Goal: Task Accomplishment & Management: Manage account settings

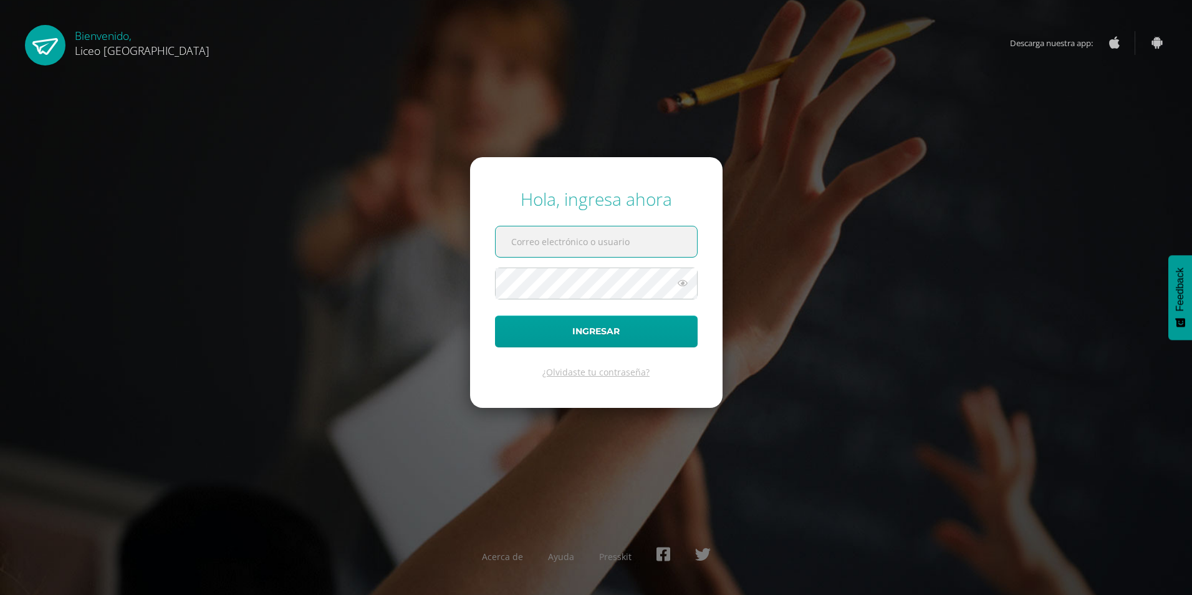
type input "gerardo.callejas@liceoguatemala.edu.gt"
click at [682, 284] on icon at bounding box center [682, 282] width 16 height 15
click at [551, 236] on input "text" at bounding box center [595, 241] width 201 height 31
type input "gerardo.callejas@liceoguatemala.edu.gt"
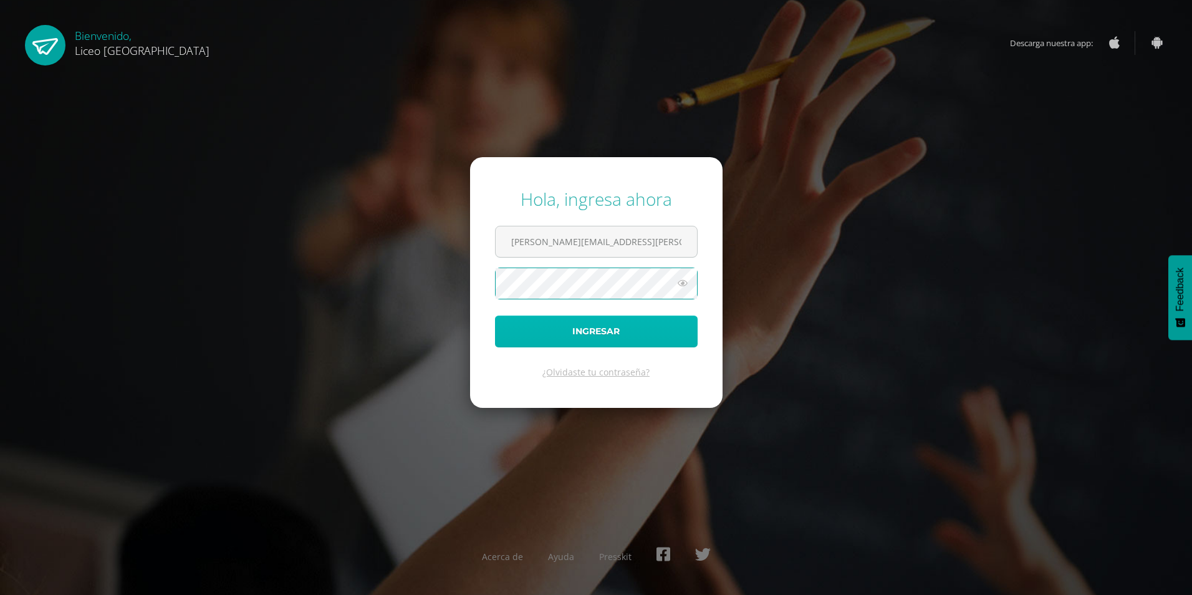
click at [589, 328] on button "Ingresar" at bounding box center [596, 331] width 203 height 32
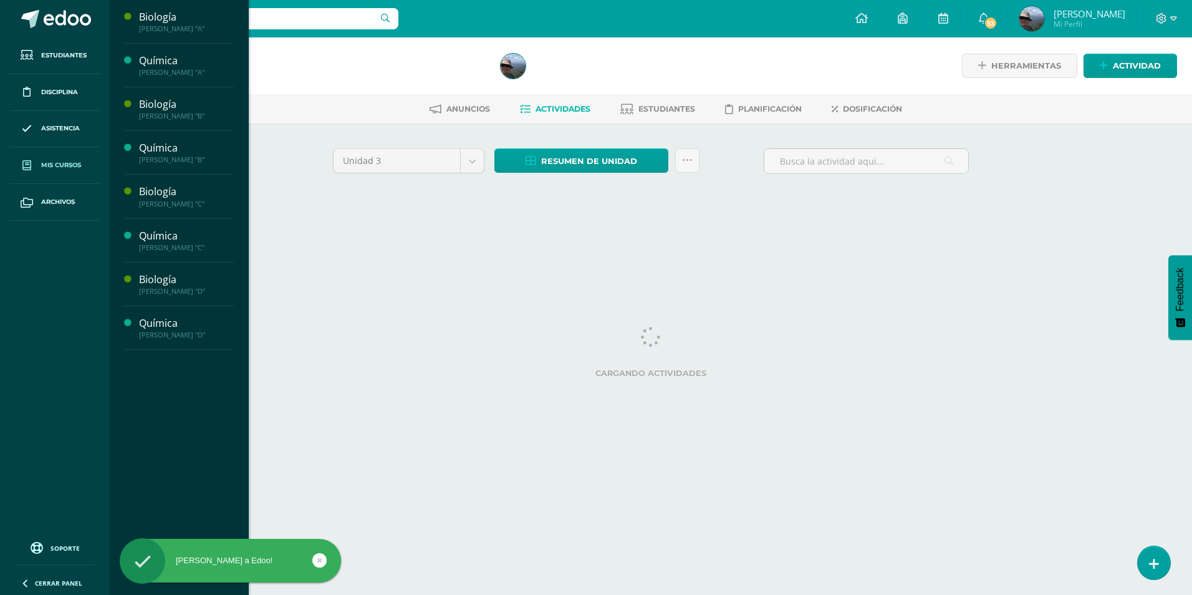
click at [57, 171] on link "Mis cursos" at bounding box center [55, 165] width 90 height 37
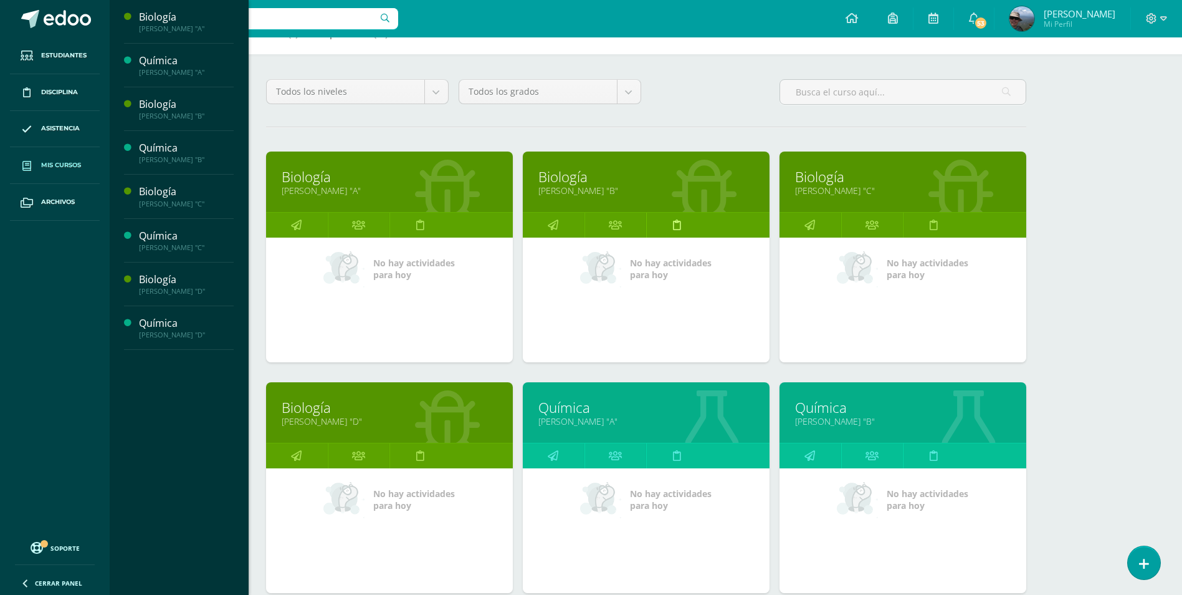
scroll to position [187, 0]
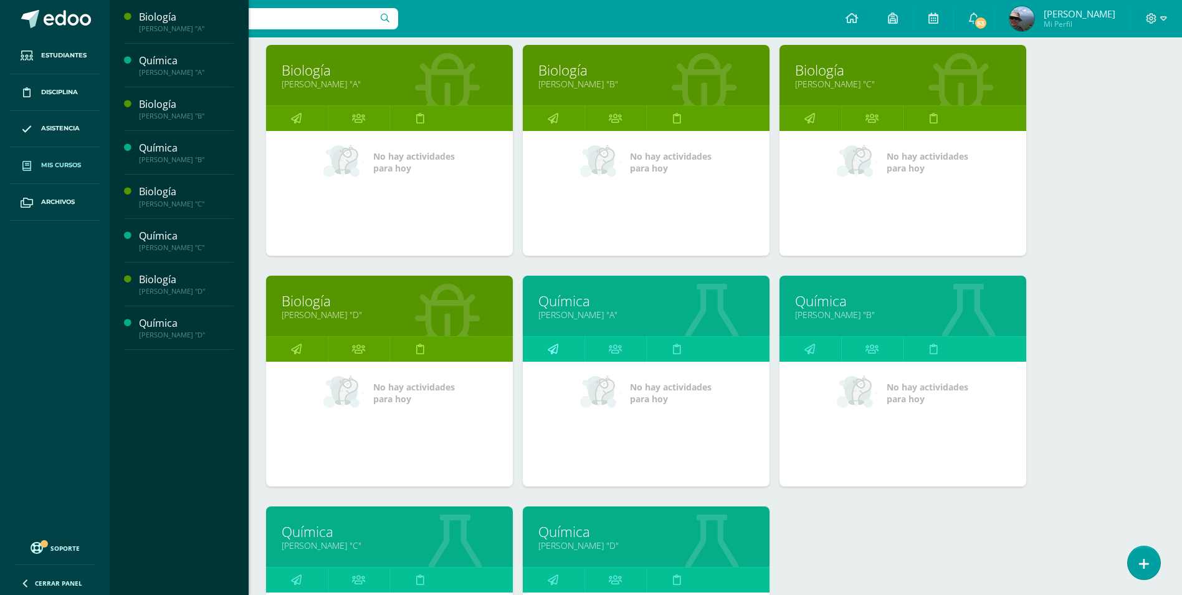
click at [558, 349] on link at bounding box center [554, 349] width 62 height 25
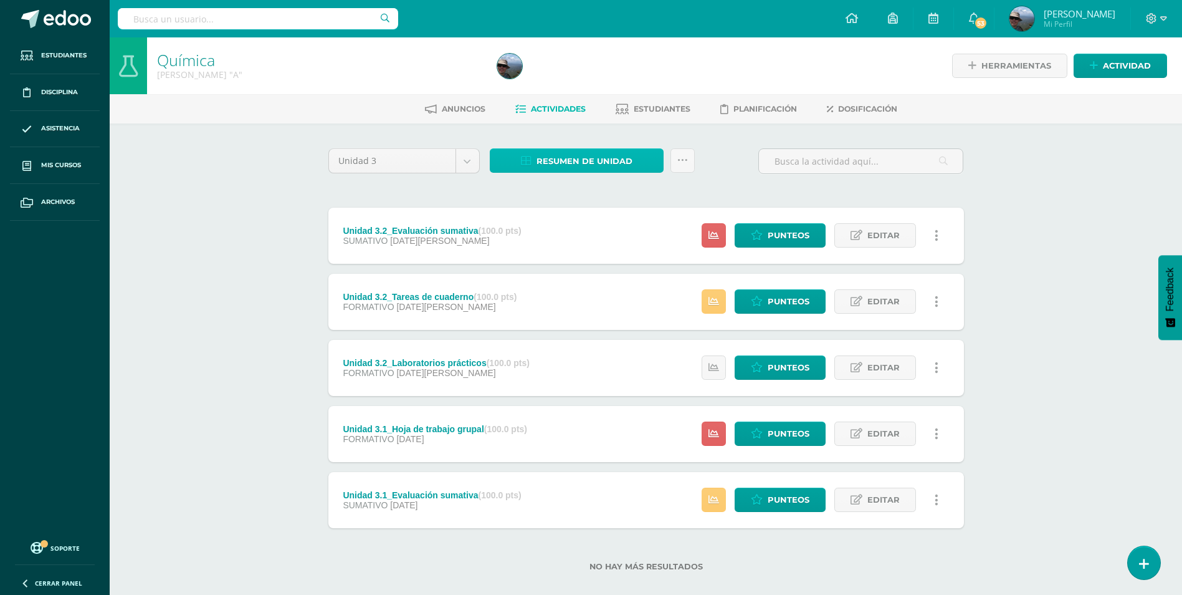
click at [588, 165] on span "Resumen de unidad" at bounding box center [585, 161] width 96 height 23
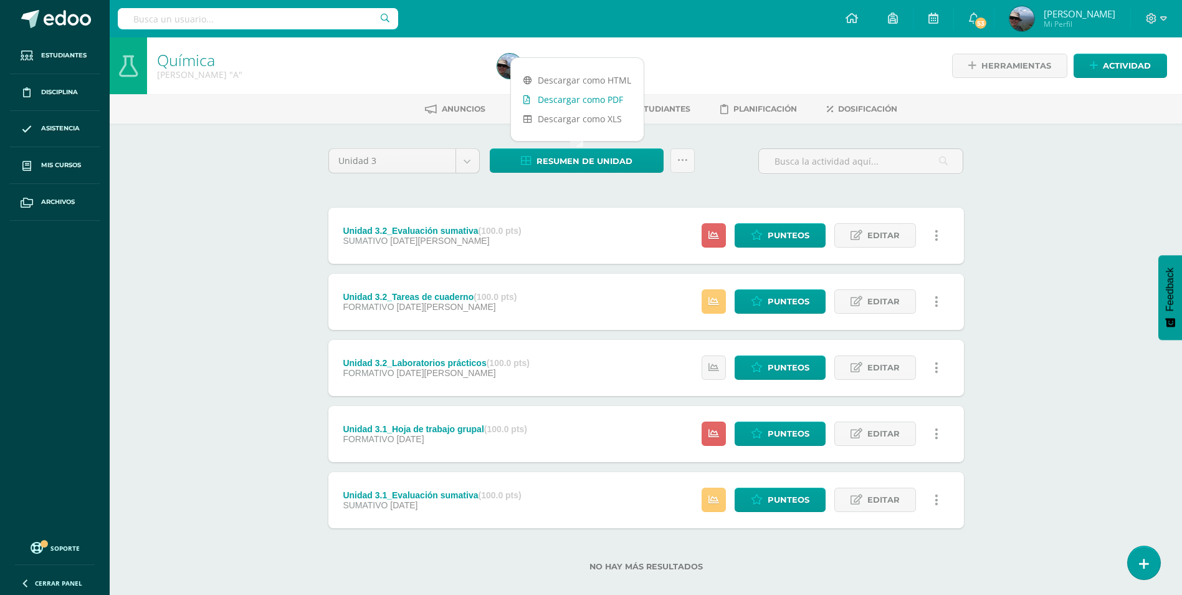
click at [583, 105] on link "Descargar como PDF" at bounding box center [577, 99] width 133 height 19
click at [773, 239] on span "Punteos" at bounding box center [789, 235] width 42 height 23
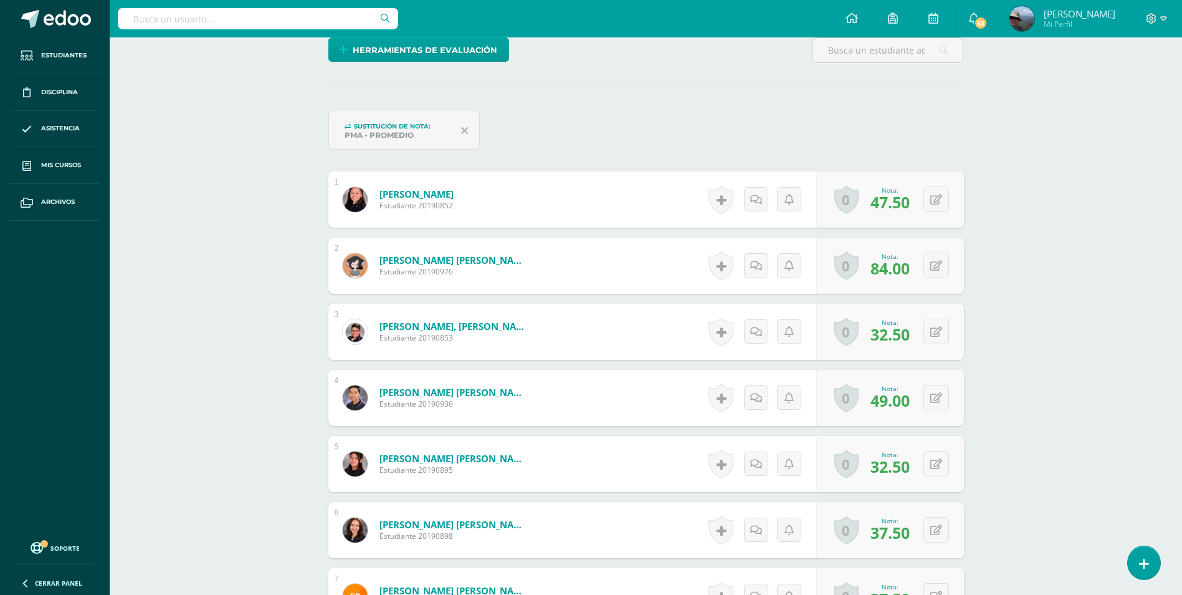
scroll to position [312, 0]
click at [939, 337] on button at bounding box center [937, 331] width 26 height 26
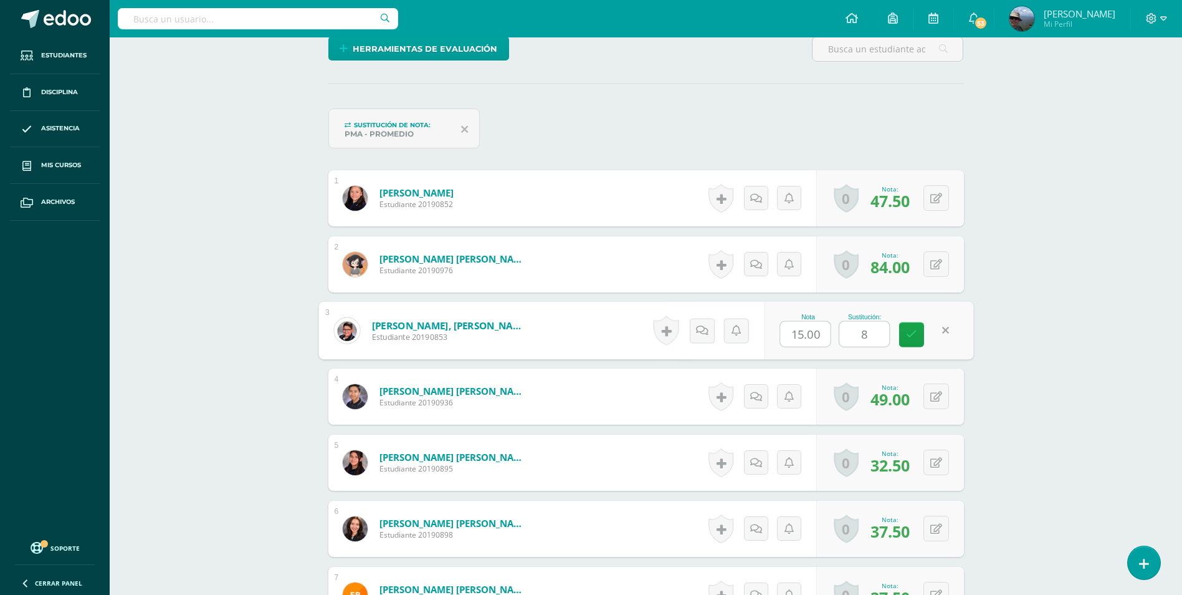
type input "80"
click at [914, 333] on icon at bounding box center [911, 333] width 11 height 11
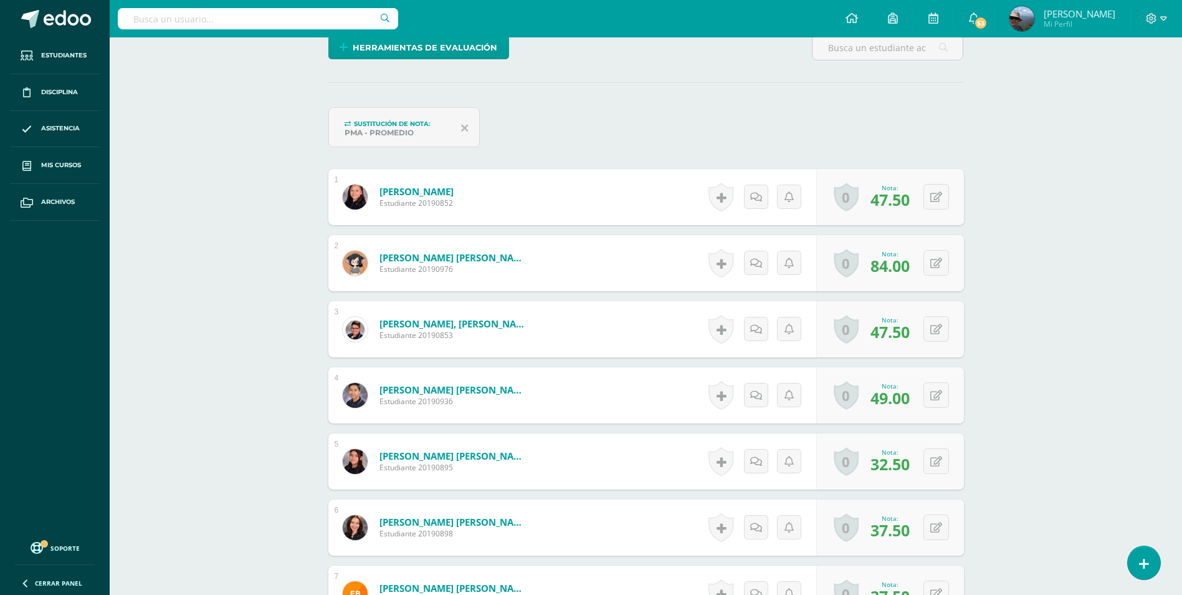
scroll to position [315, 0]
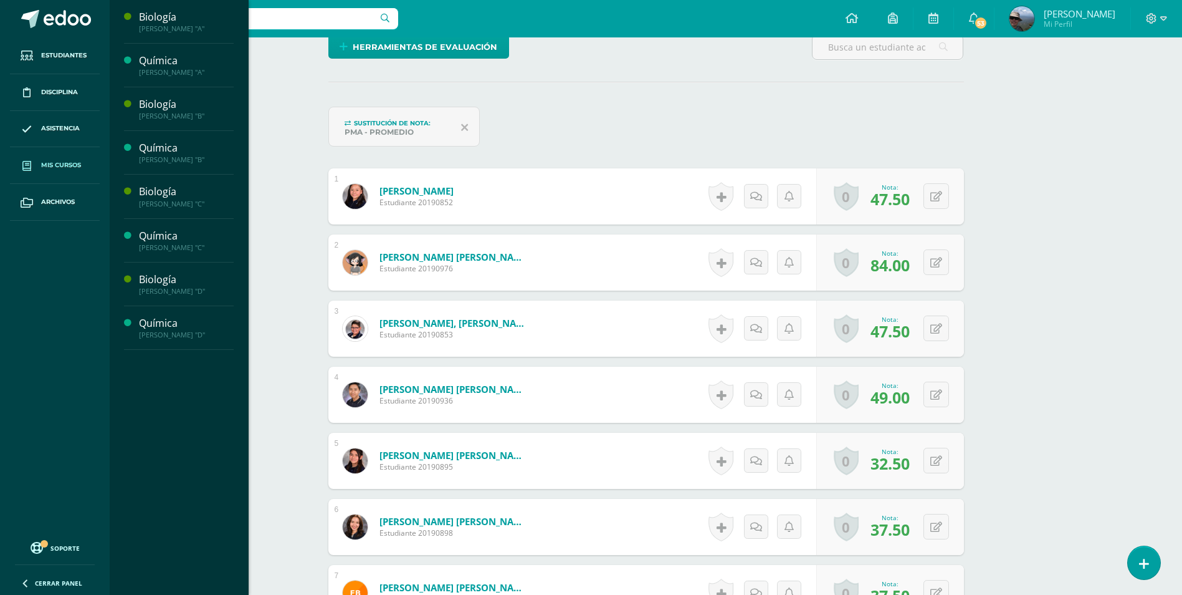
click at [48, 160] on link "Mis cursos" at bounding box center [55, 165] width 90 height 37
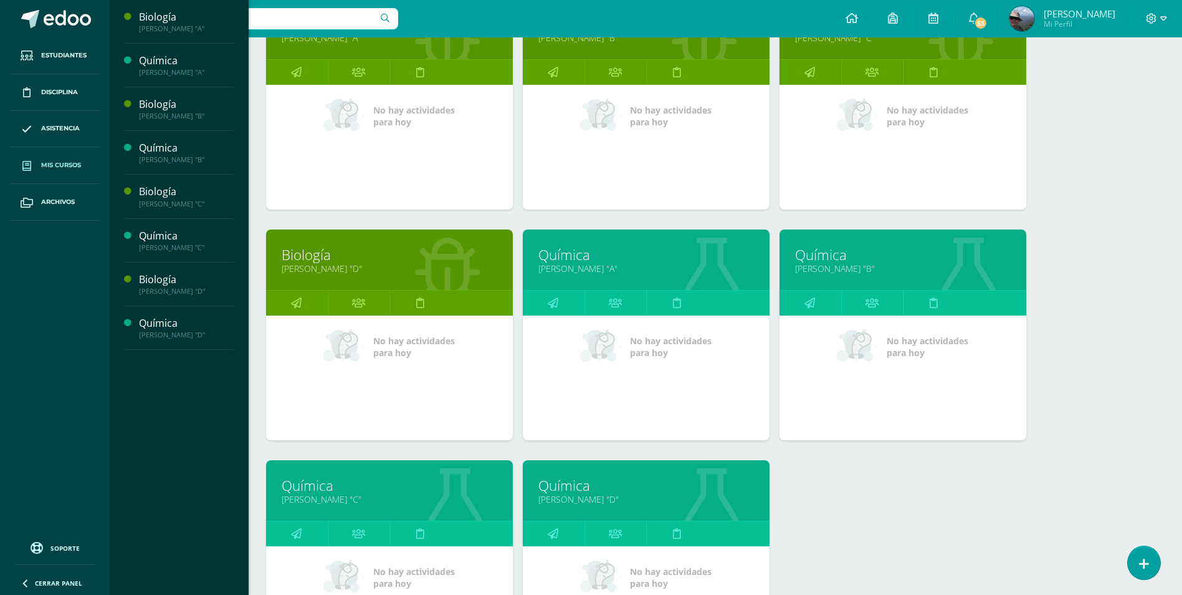
scroll to position [312, 0]
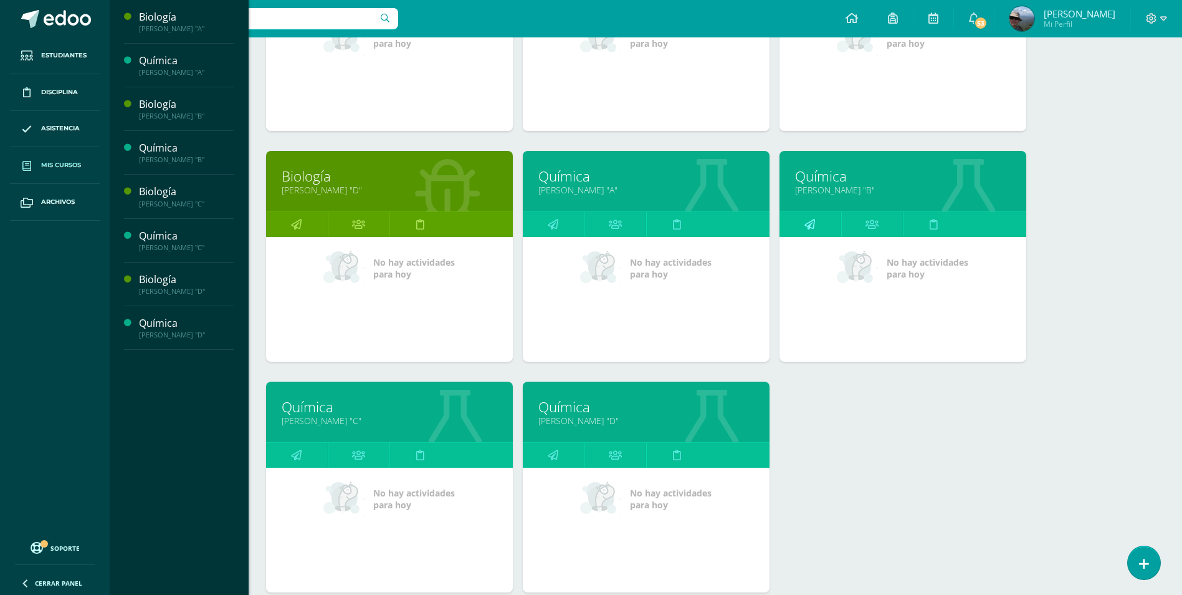
click at [807, 228] on icon at bounding box center [810, 224] width 11 height 24
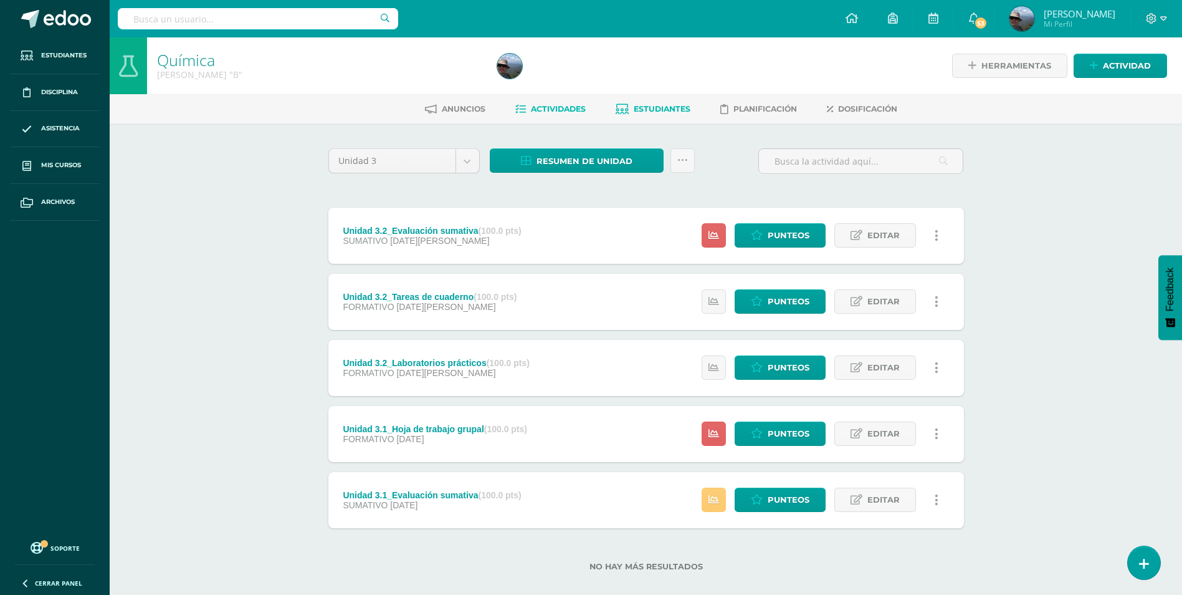
click at [657, 110] on span "Estudiantes" at bounding box center [662, 108] width 57 height 9
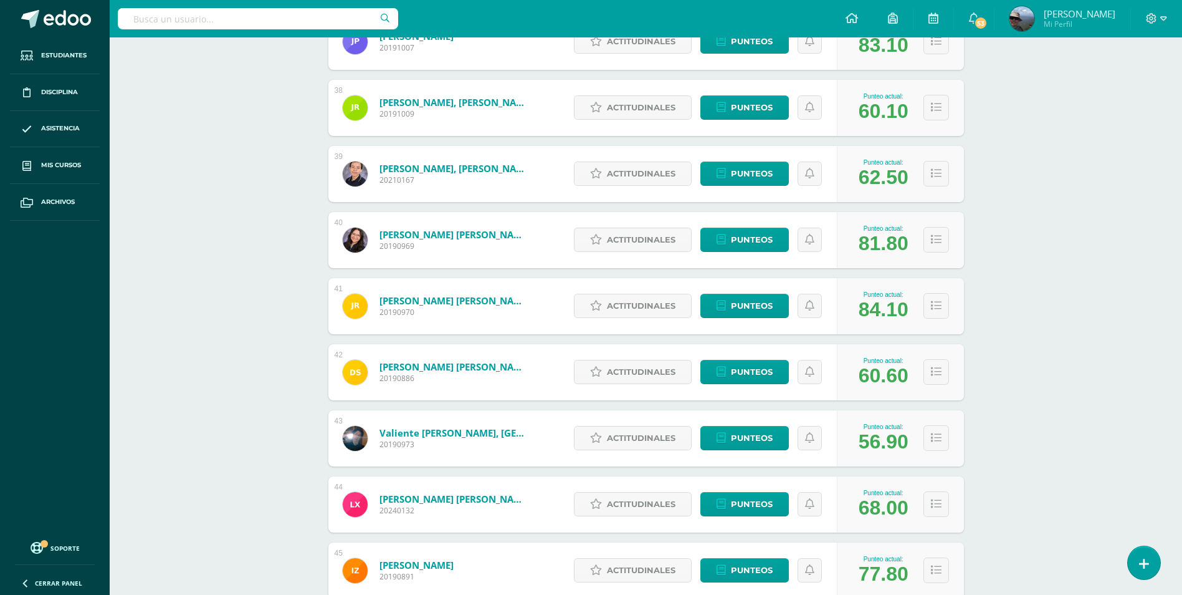
scroll to position [2722, 0]
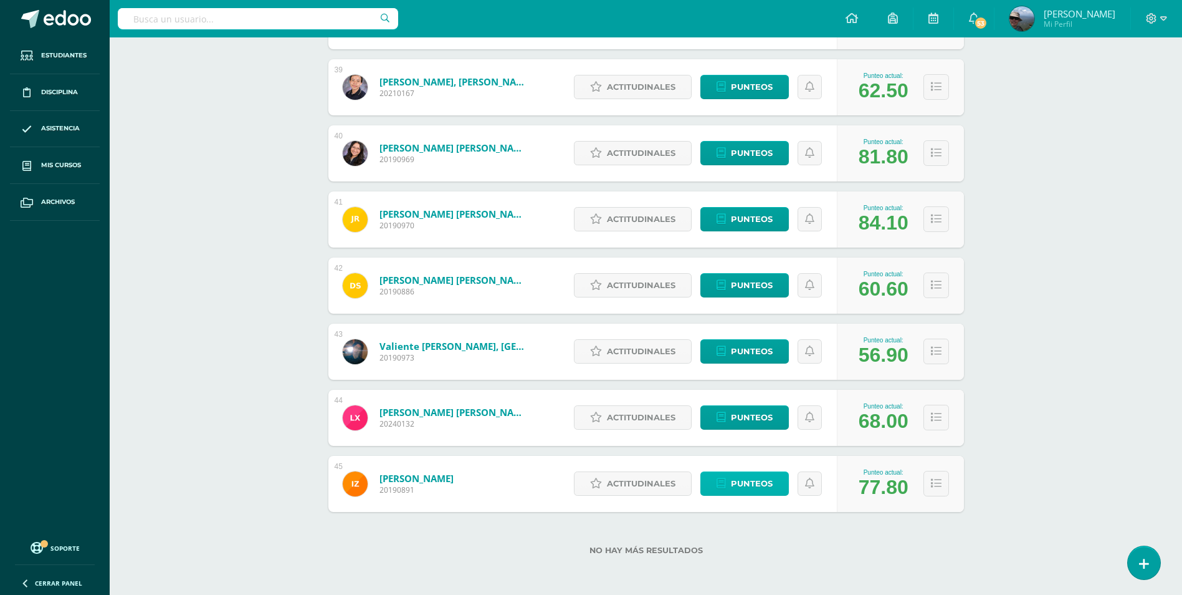
click at [735, 484] on span "Punteos" at bounding box center [752, 483] width 42 height 23
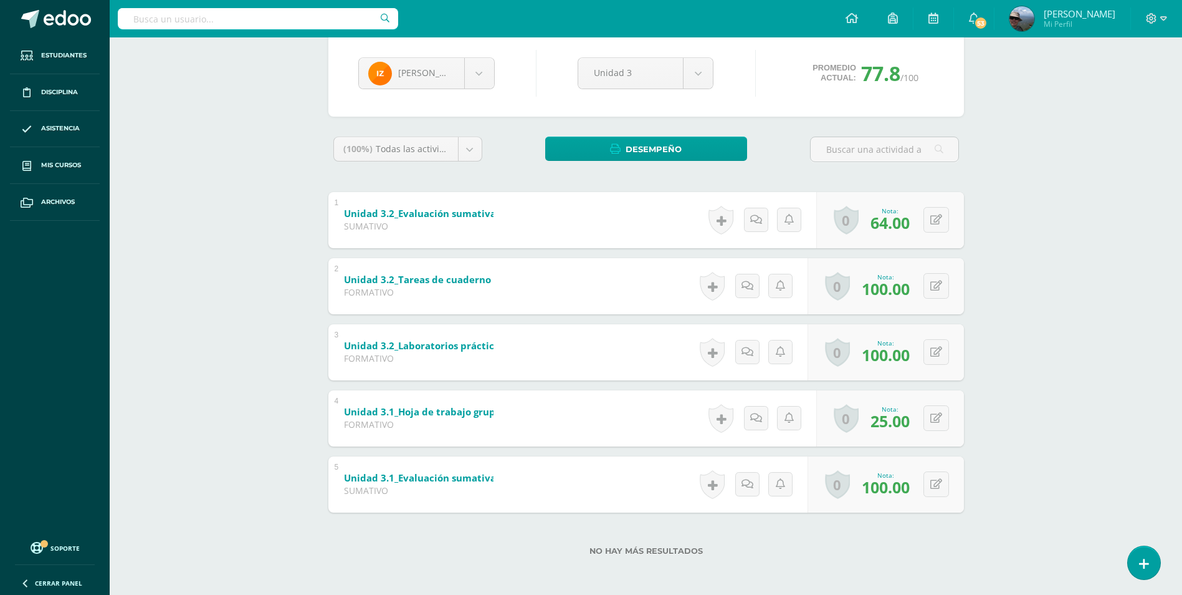
scroll to position [120, 0]
click at [932, 224] on button at bounding box center [945, 219] width 26 height 26
click at [944, 413] on button at bounding box center [937, 417] width 26 height 26
type input "70"
click at [909, 423] on icon at bounding box center [911, 421] width 11 height 11
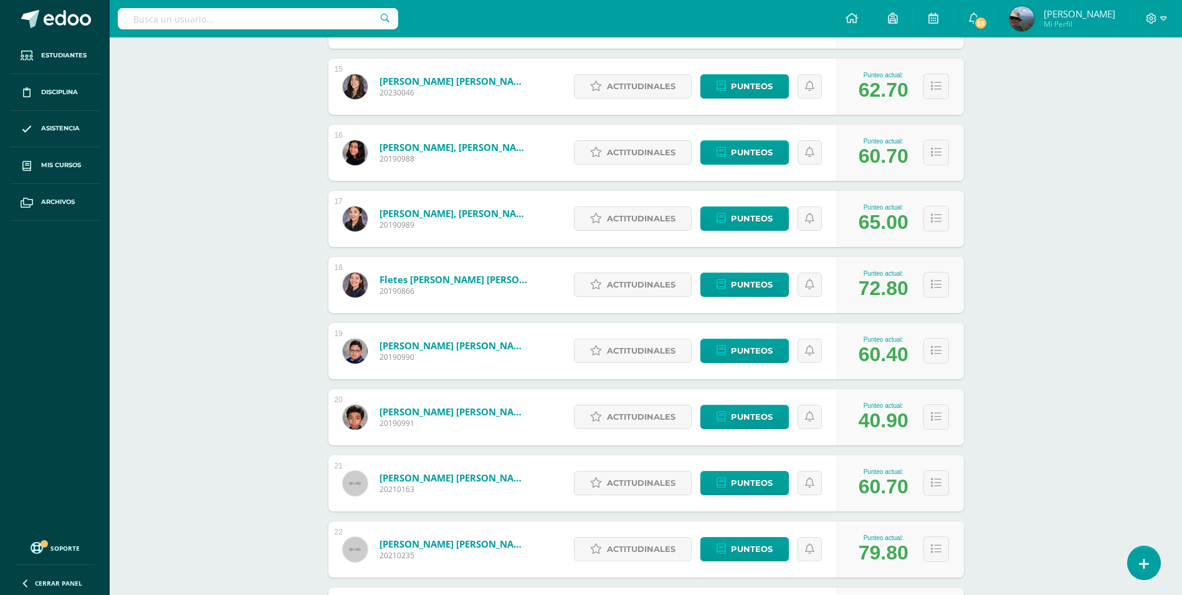
scroll to position [643, 0]
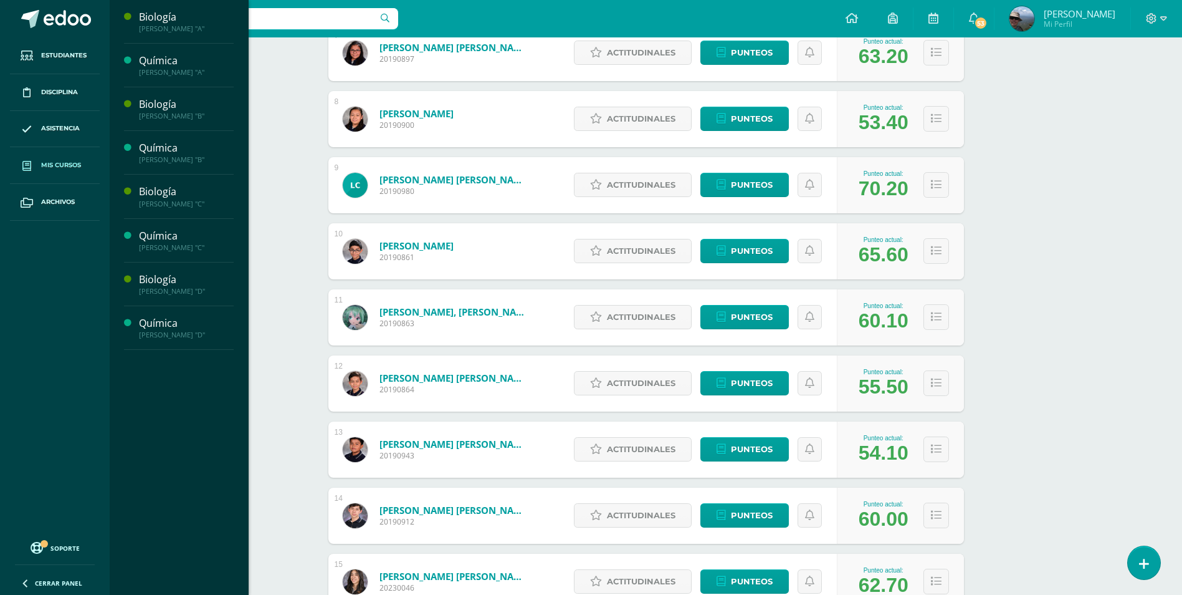
click at [74, 153] on link "Mis cursos" at bounding box center [55, 165] width 90 height 37
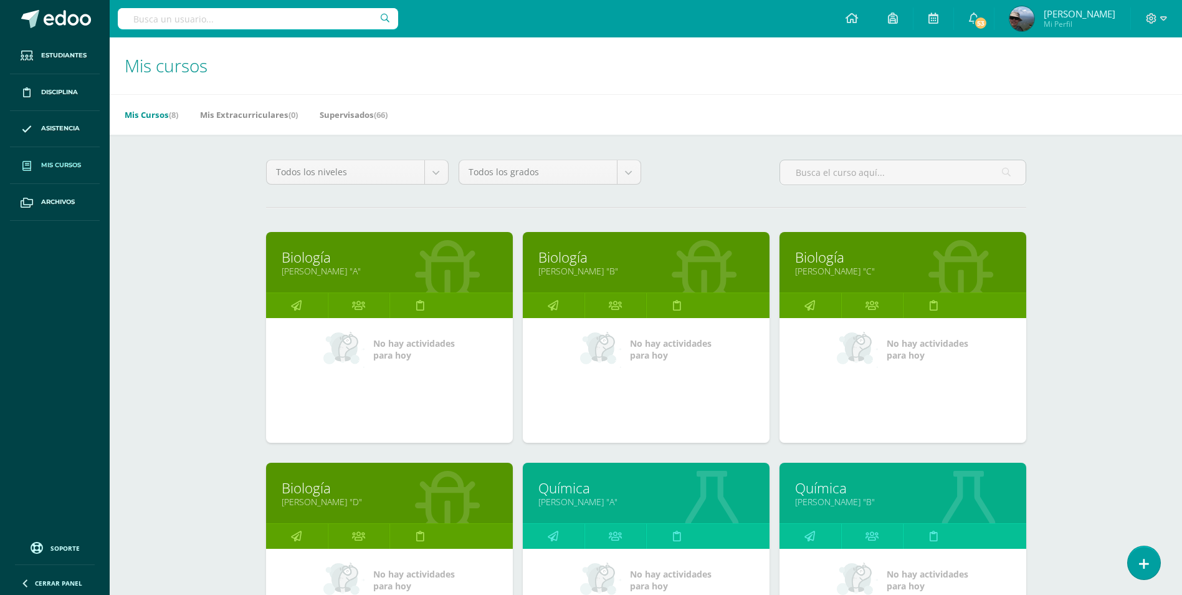
scroll to position [412, 0]
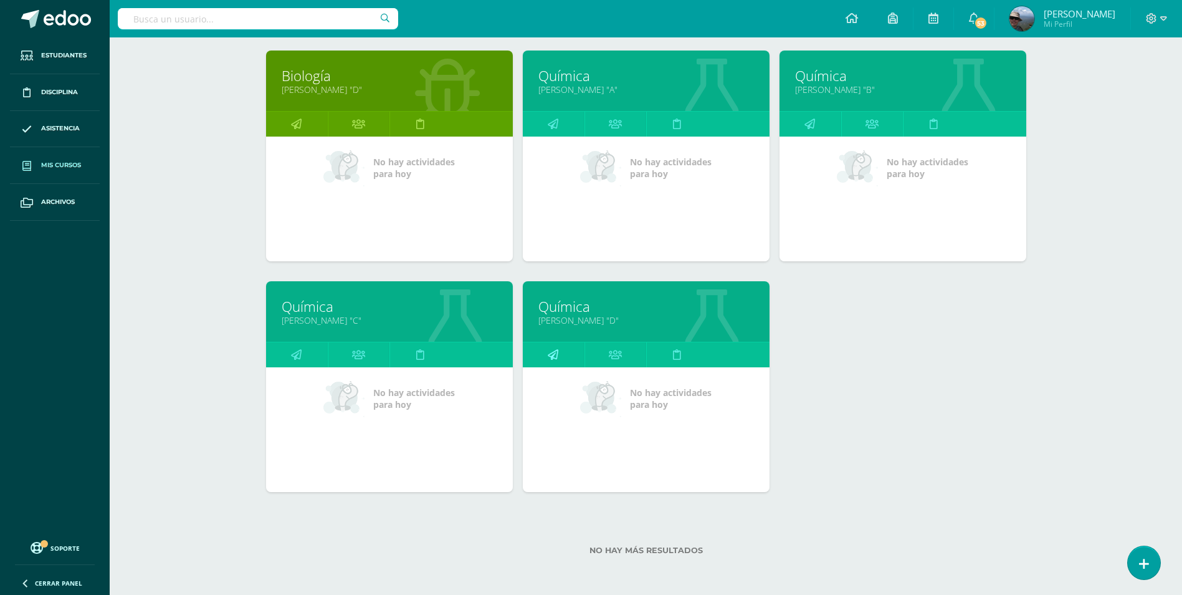
click at [561, 353] on link at bounding box center [554, 354] width 62 height 25
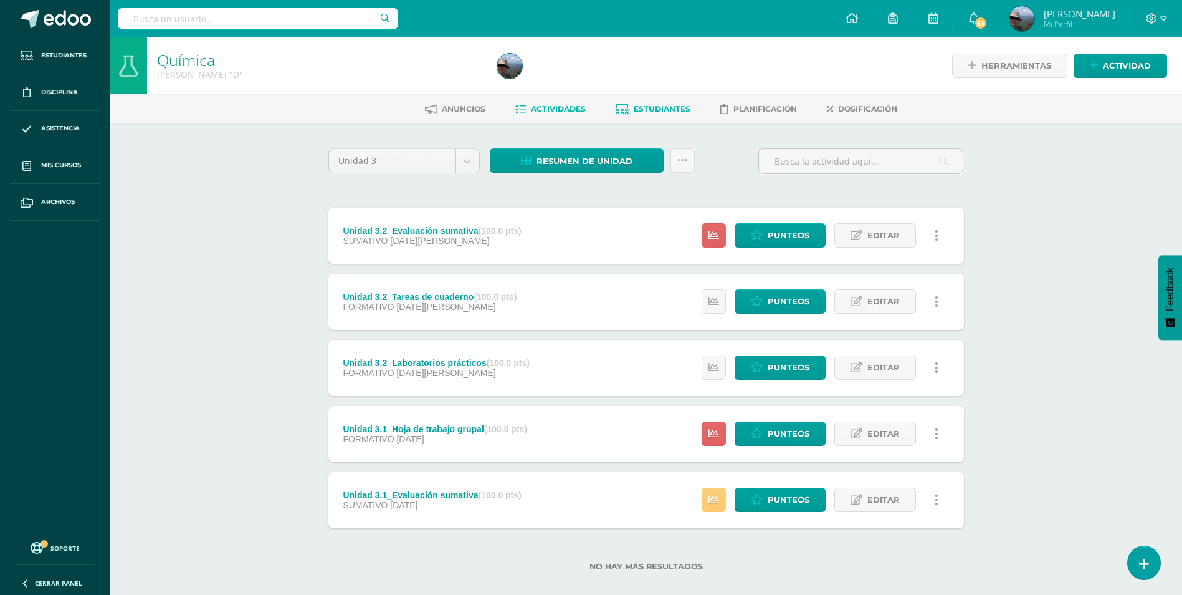
click at [671, 108] on span "Estudiantes" at bounding box center [662, 108] width 57 height 9
click at [667, 112] on span "Estudiantes" at bounding box center [662, 108] width 57 height 9
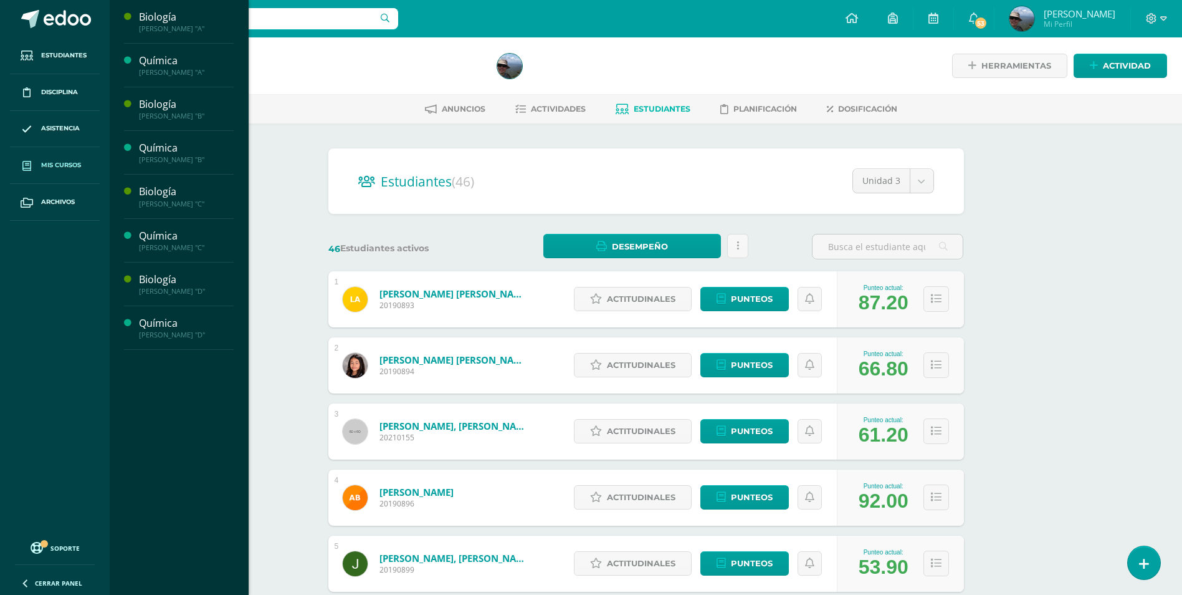
click at [58, 169] on span "Mis cursos" at bounding box center [61, 165] width 40 height 10
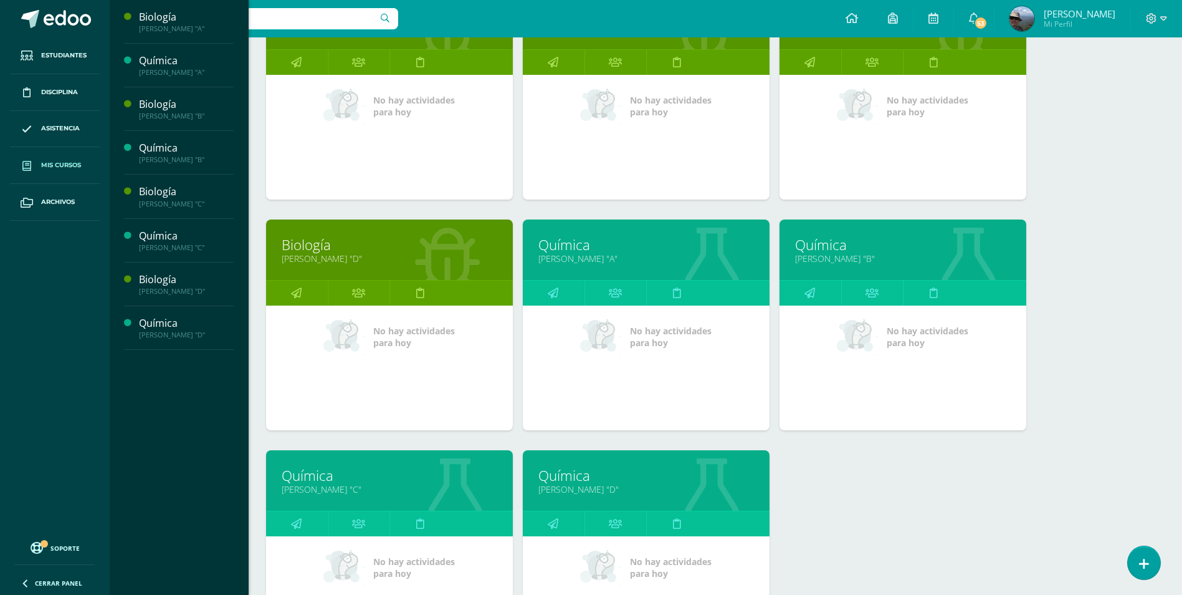
scroll to position [249, 0]
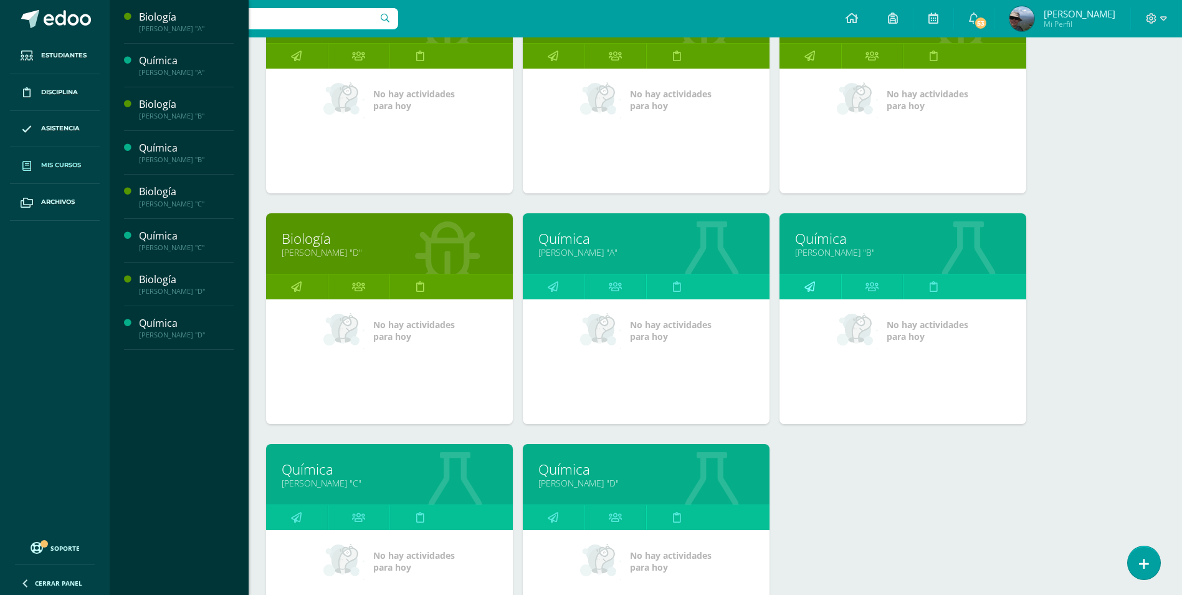
click at [814, 294] on icon at bounding box center [810, 286] width 11 height 24
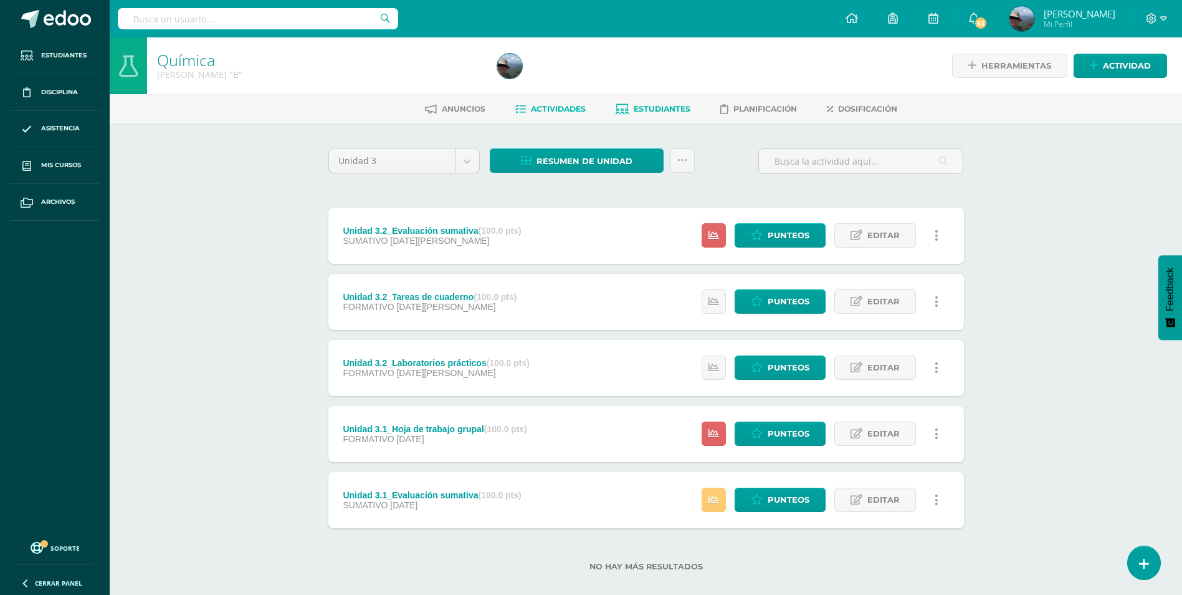
click at [658, 103] on link "Estudiantes" at bounding box center [653, 109] width 75 height 20
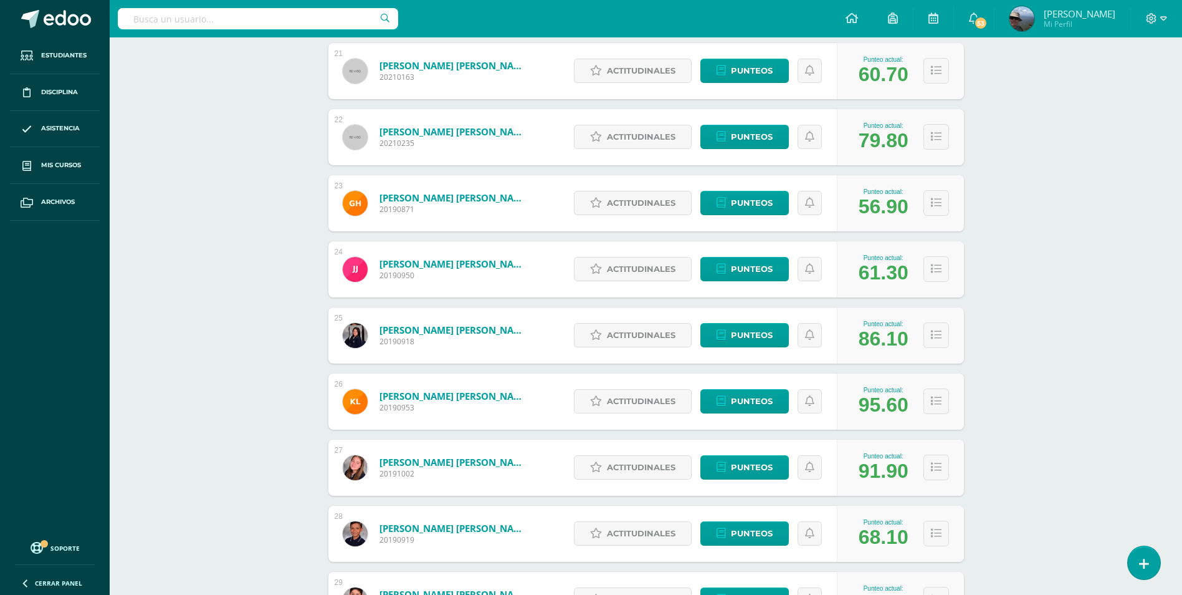
scroll to position [1478, 0]
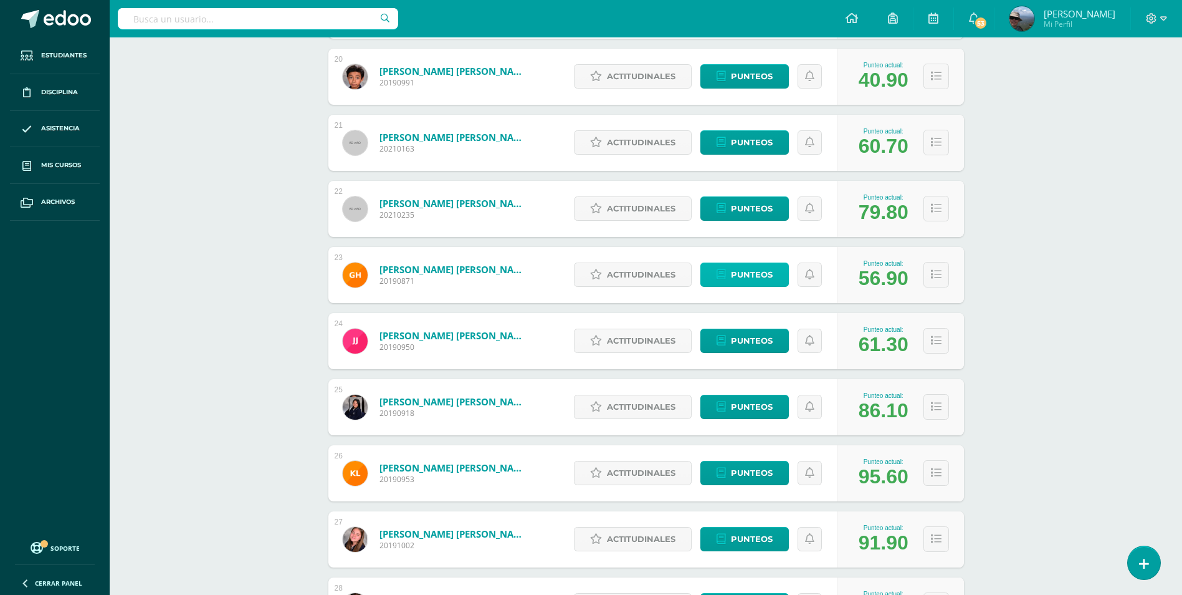
click at [725, 278] on icon at bounding box center [721, 274] width 9 height 11
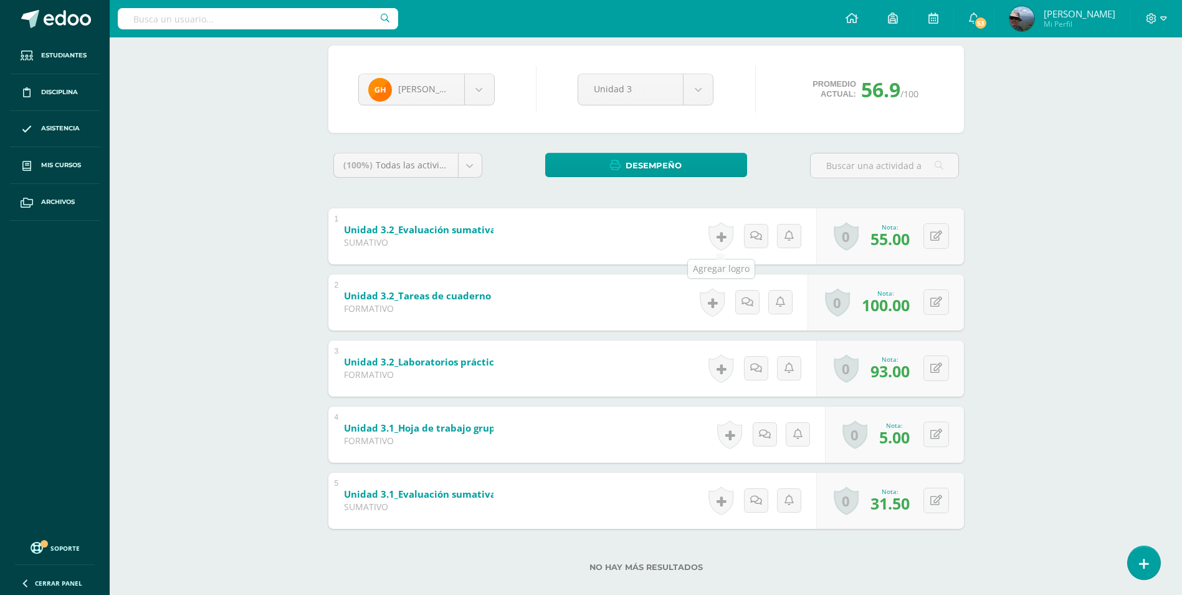
scroll to position [120, 0]
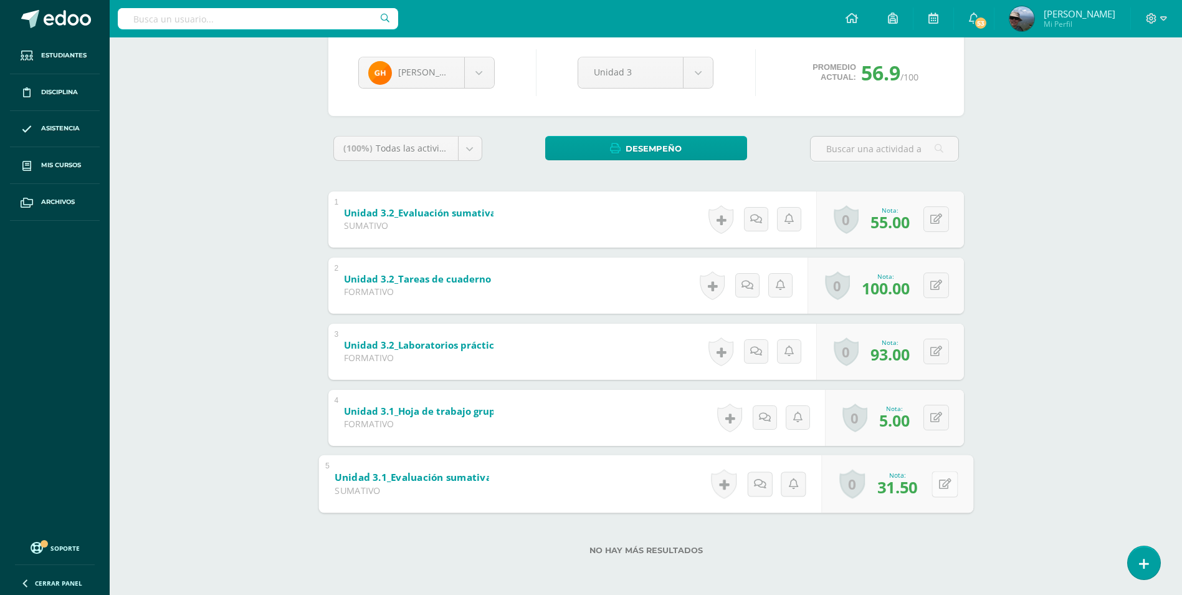
click at [943, 487] on button at bounding box center [945, 484] width 26 height 26
click at [1011, 373] on div "Química Quinto Bachillerato "B" Herramientas Detalle de asistencias Actividad A…" at bounding box center [646, 256] width 1073 height 677
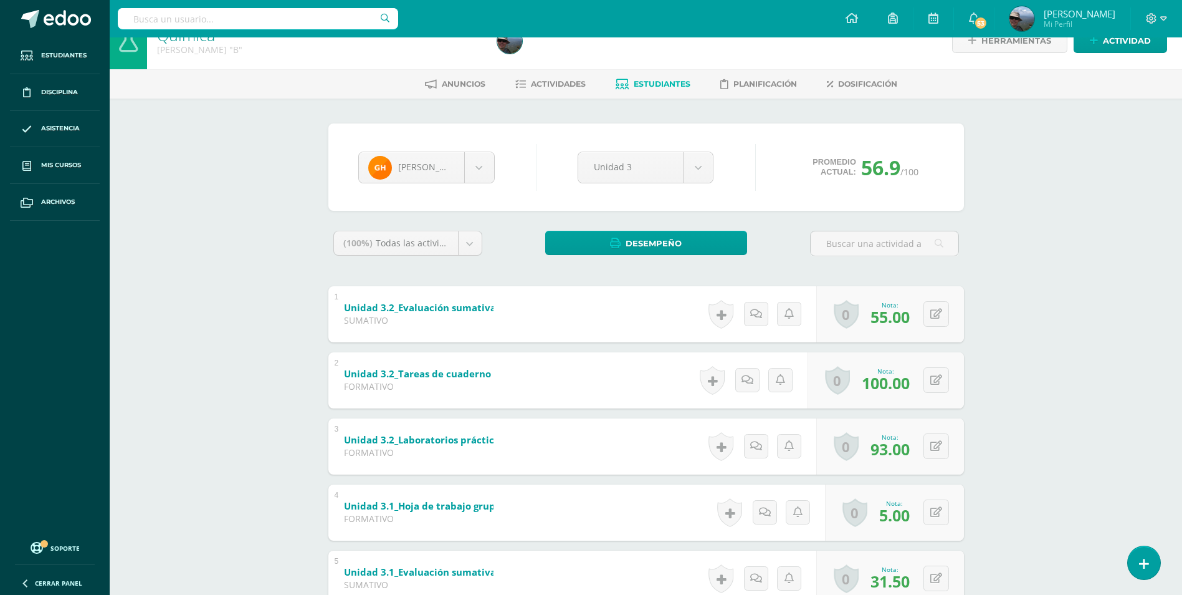
scroll to position [0, 0]
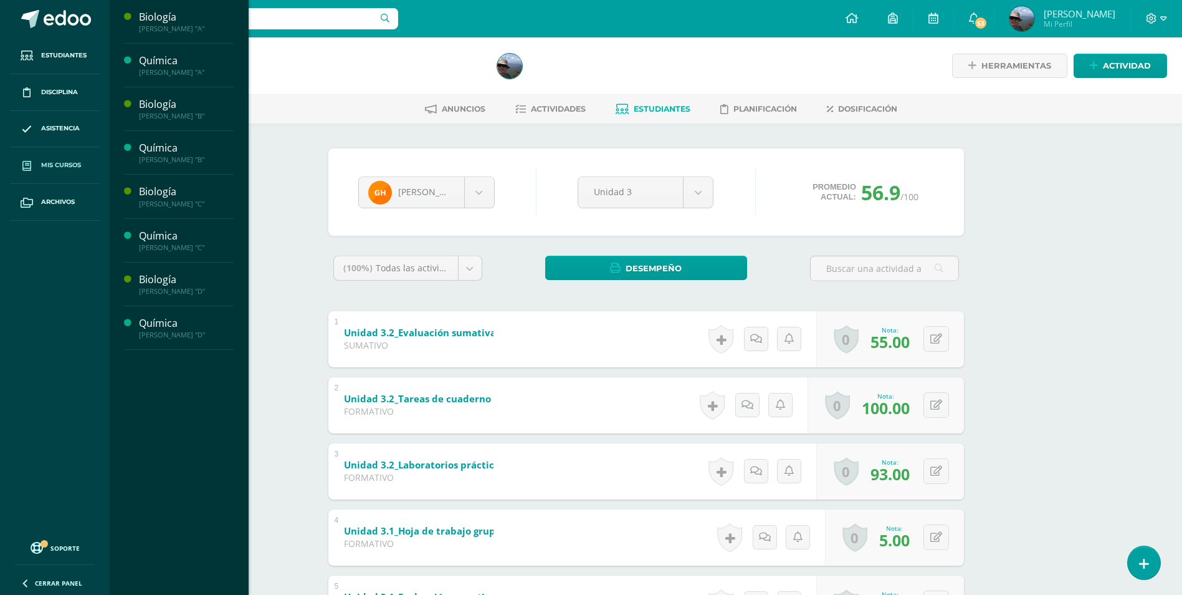
click at [65, 164] on span "Mis cursos" at bounding box center [61, 165] width 40 height 10
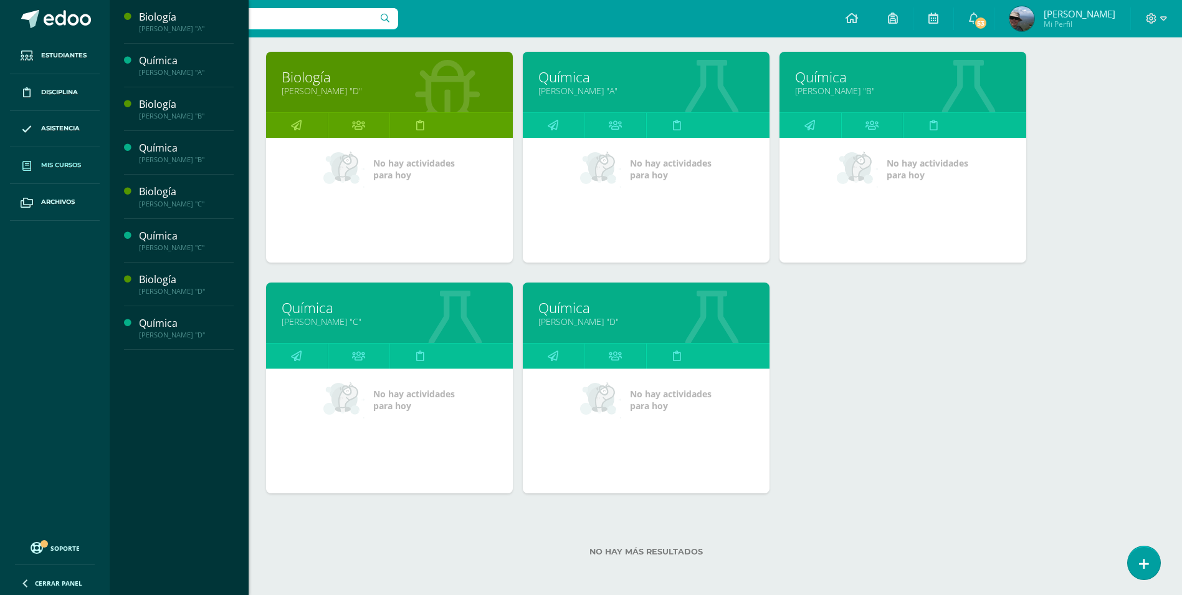
scroll to position [412, 0]
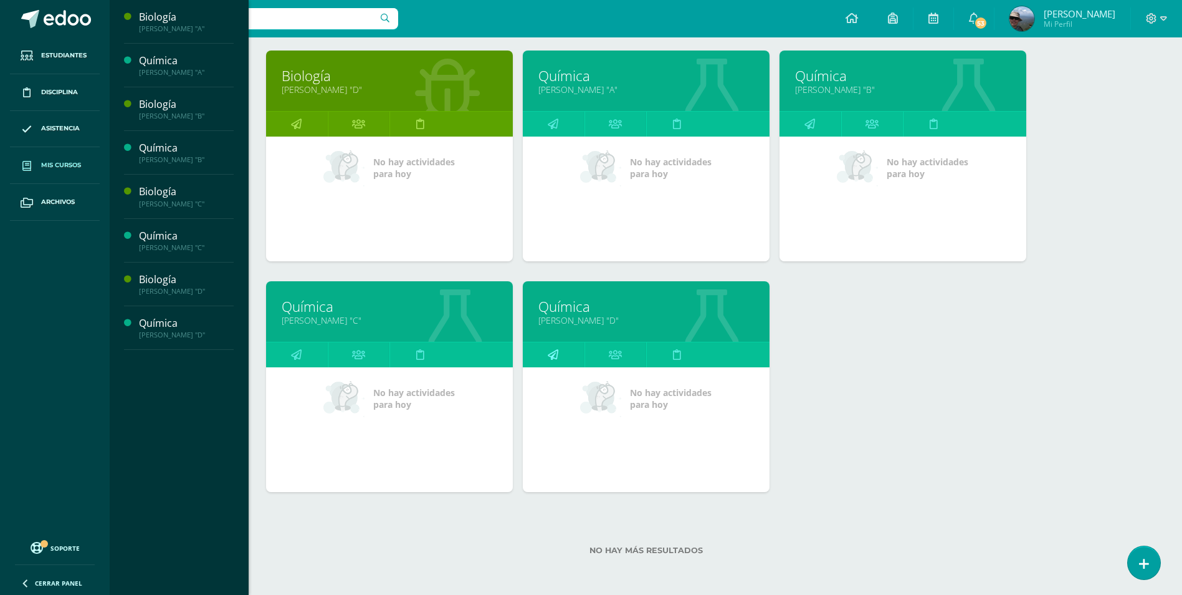
click at [550, 355] on icon at bounding box center [553, 354] width 11 height 24
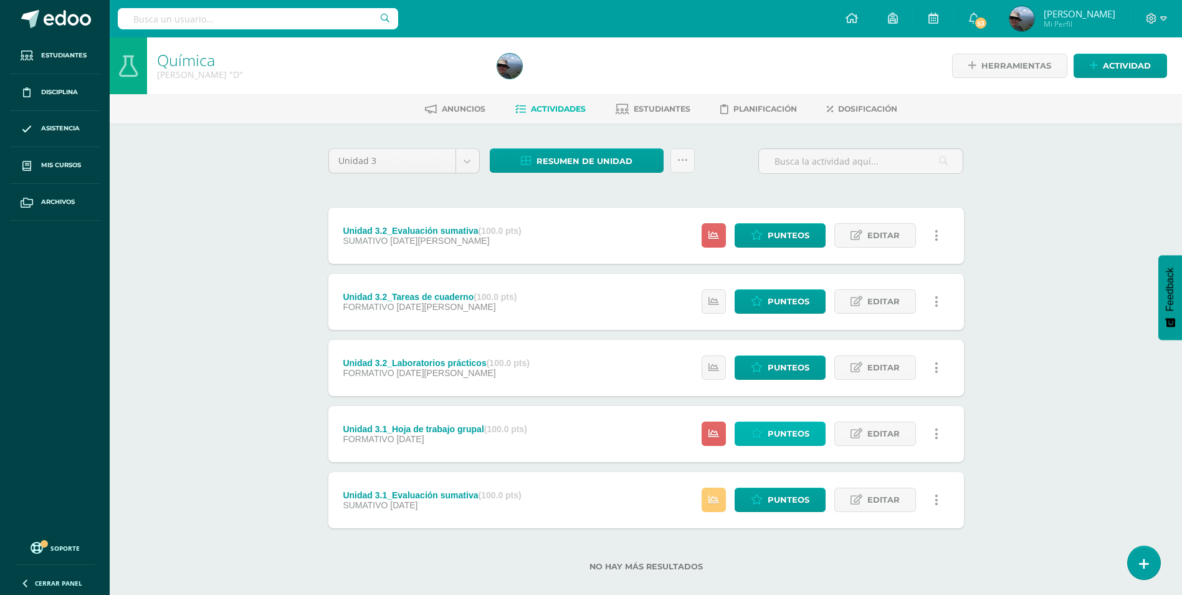
click at [785, 431] on span "Punteos" at bounding box center [789, 433] width 42 height 23
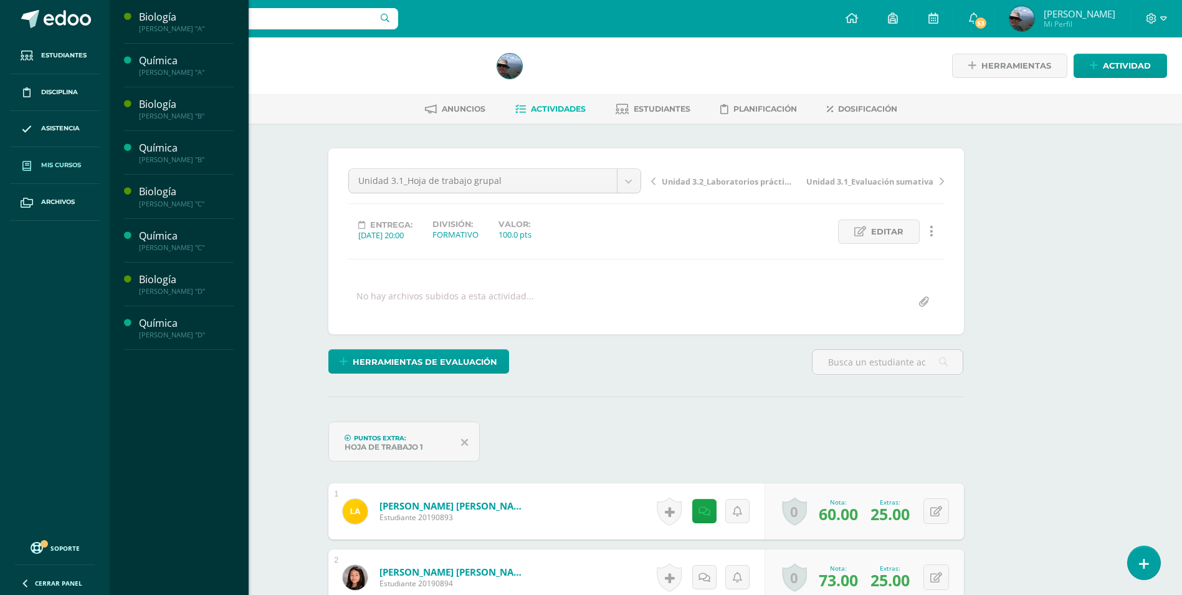
click at [36, 168] on span at bounding box center [27, 165] width 22 height 22
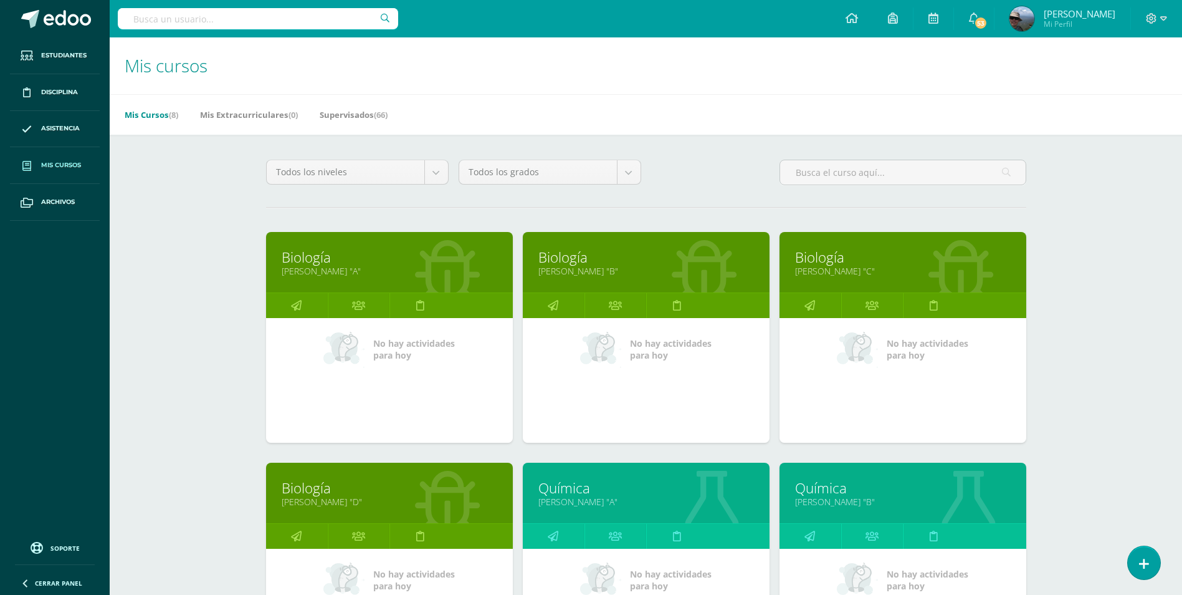
scroll to position [249, 0]
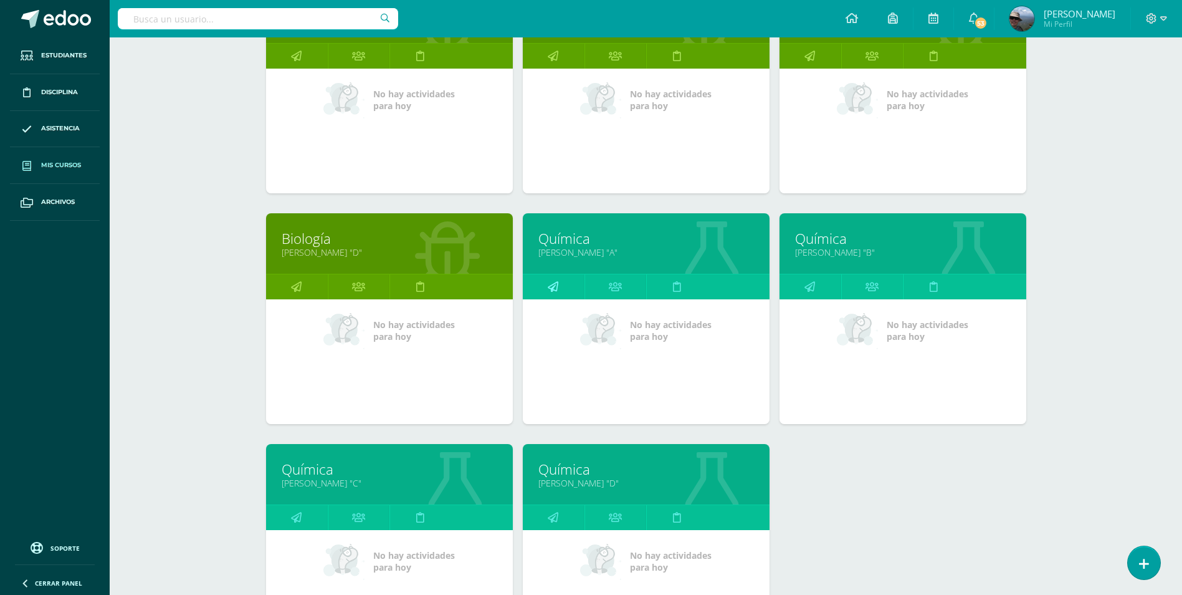
click at [553, 287] on icon at bounding box center [553, 286] width 11 height 24
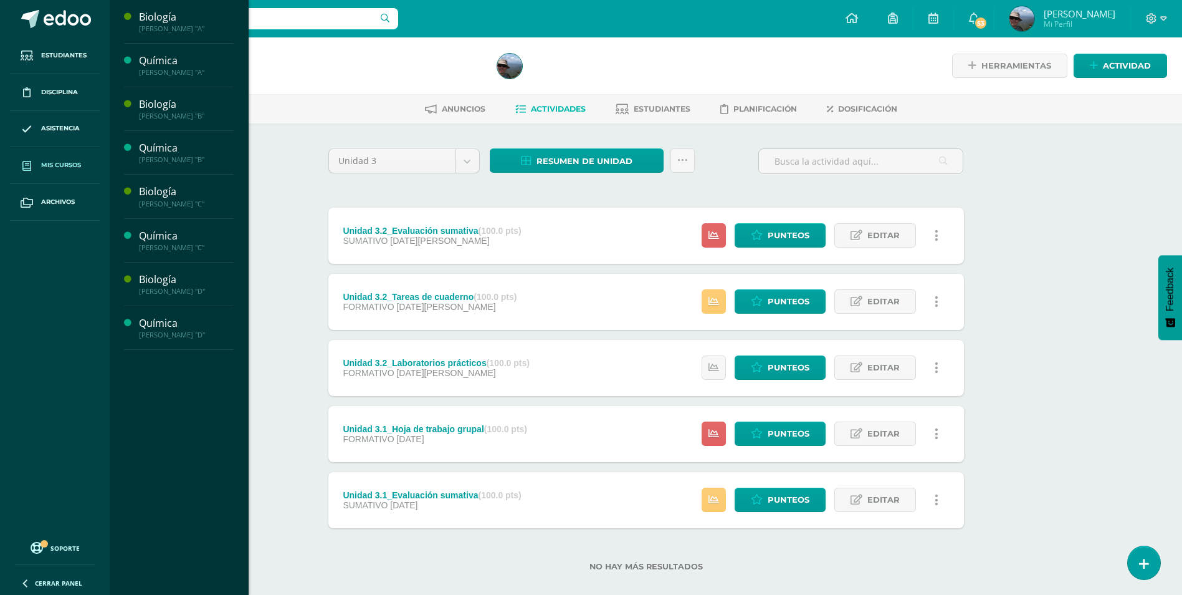
click at [59, 166] on span "Mis cursos" at bounding box center [61, 165] width 40 height 10
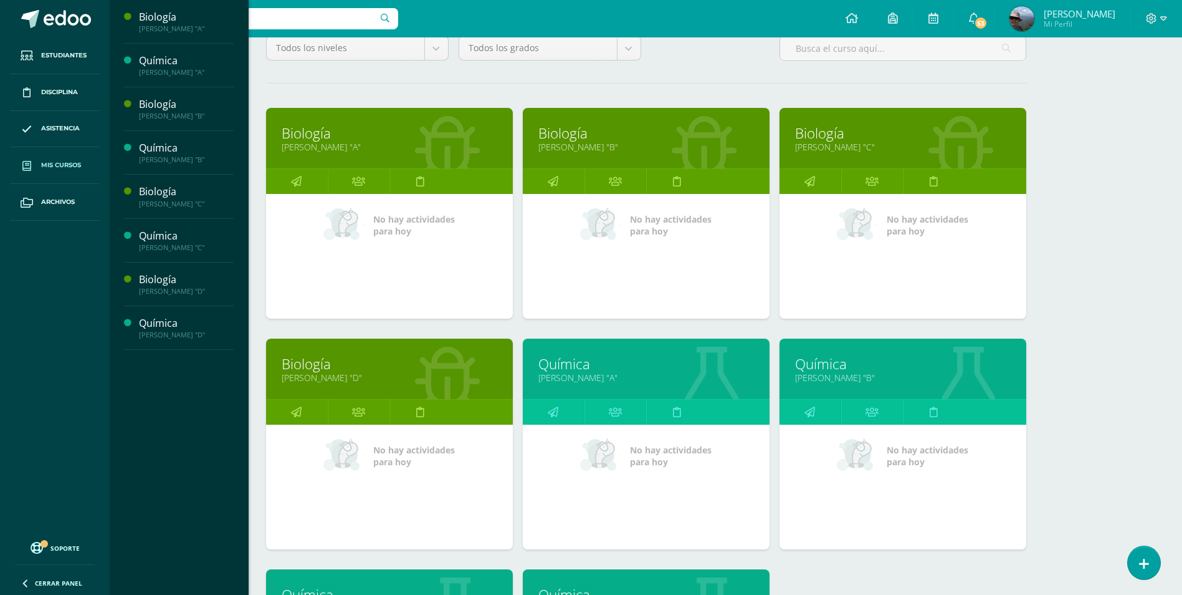
scroll to position [249, 0]
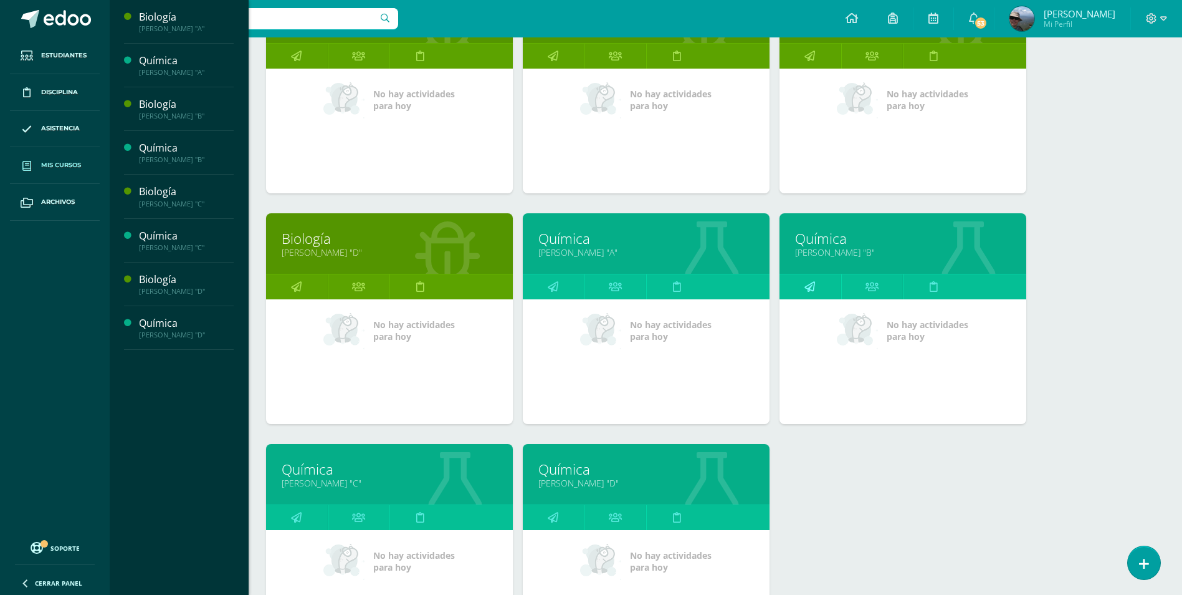
click at [820, 289] on link at bounding box center [811, 286] width 62 height 25
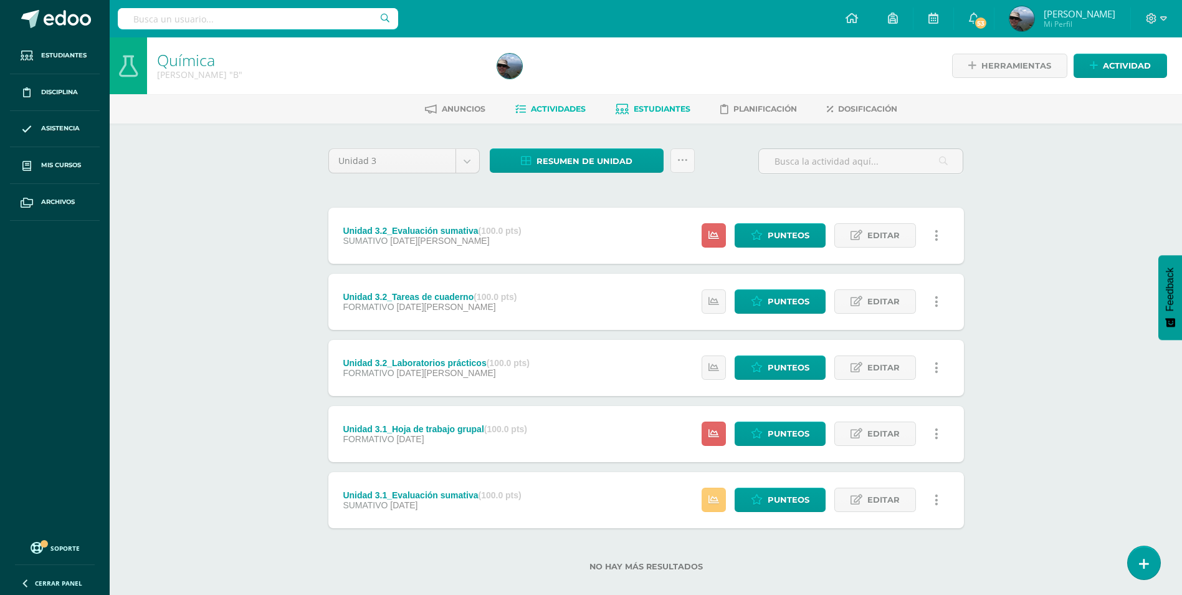
click at [653, 107] on span "Estudiantes" at bounding box center [662, 108] width 57 height 9
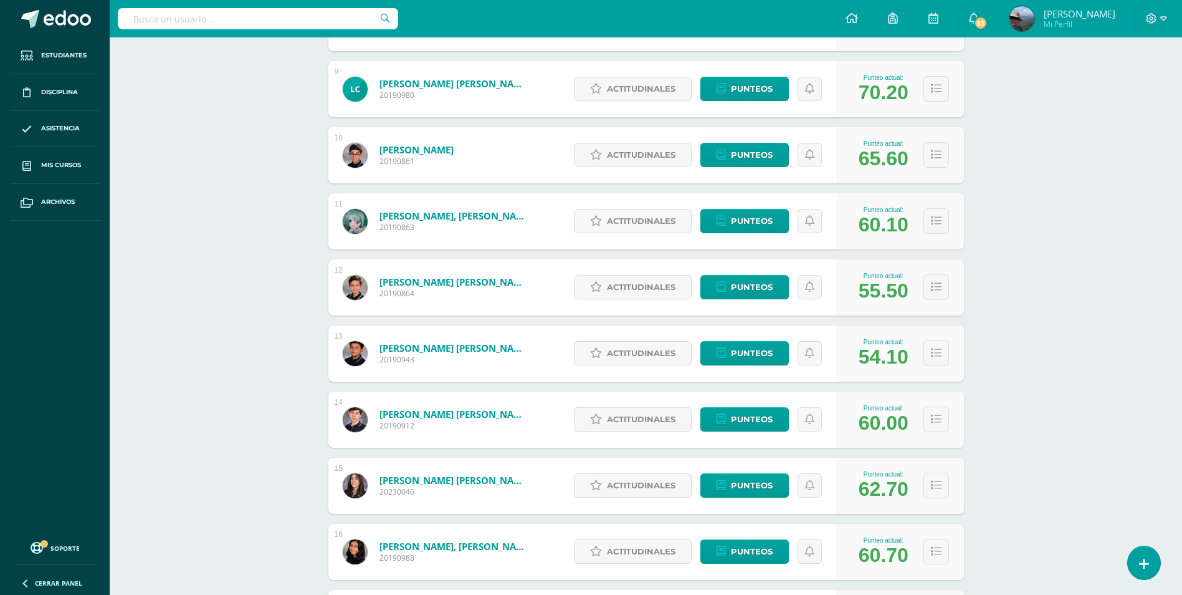
scroll to position [853, 0]
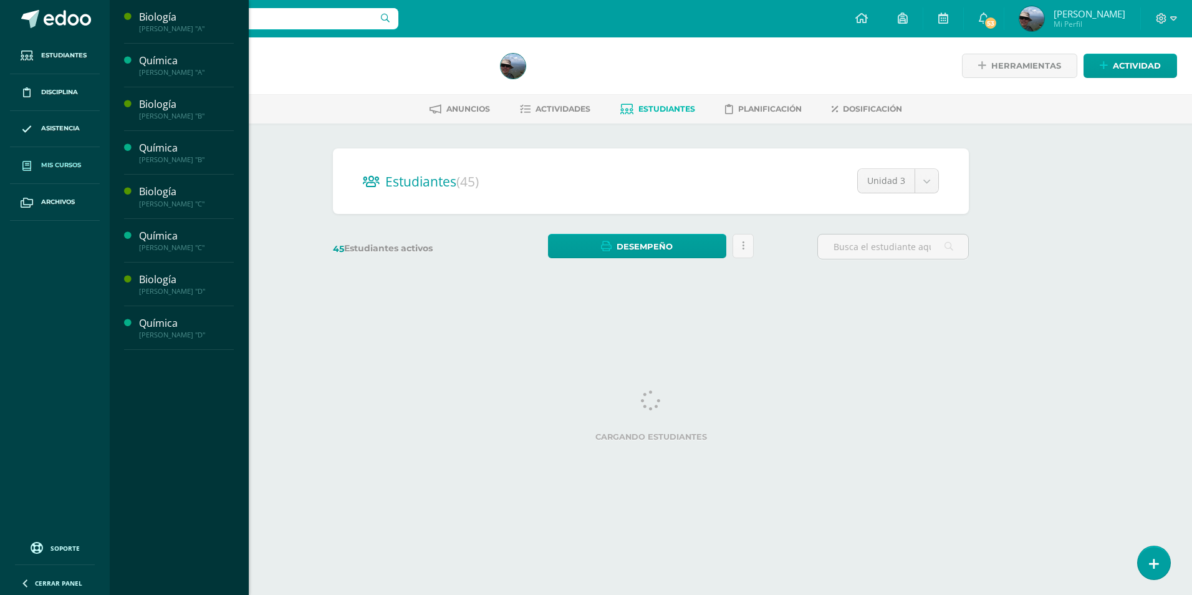
click at [52, 161] on span "Mis cursos" at bounding box center [61, 165] width 40 height 10
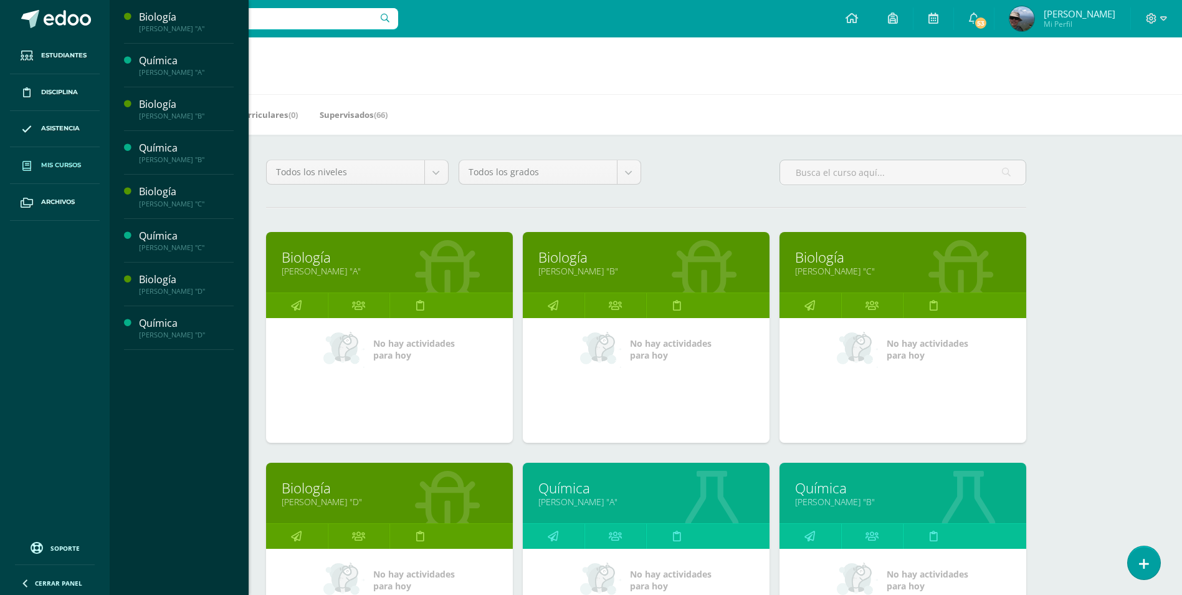
scroll to position [374, 0]
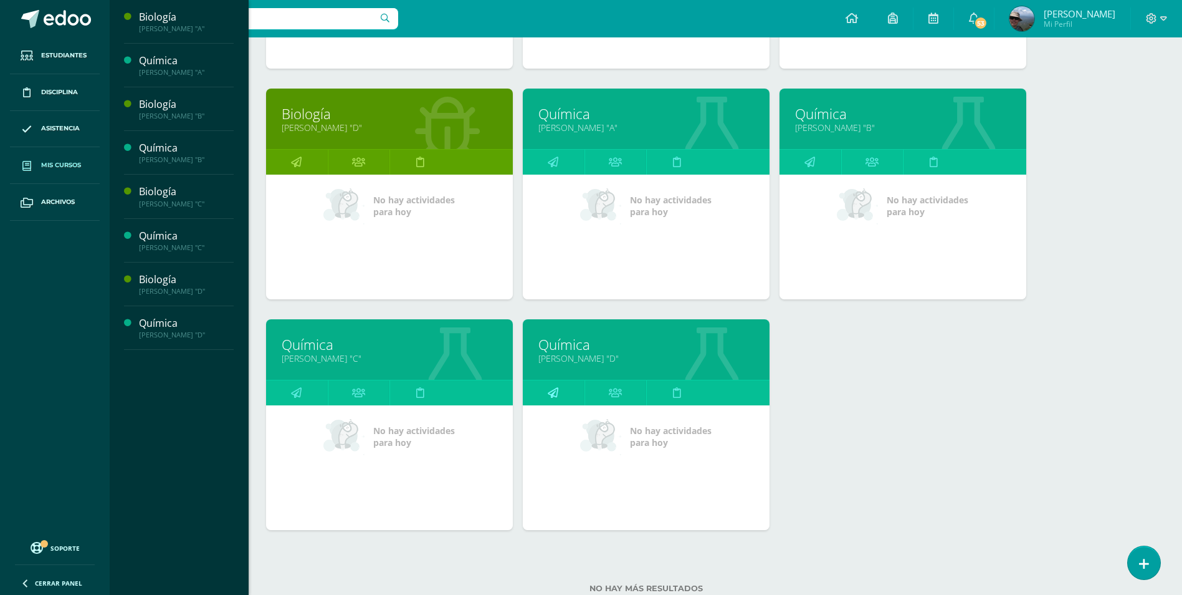
click at [553, 393] on icon at bounding box center [553, 392] width 11 height 24
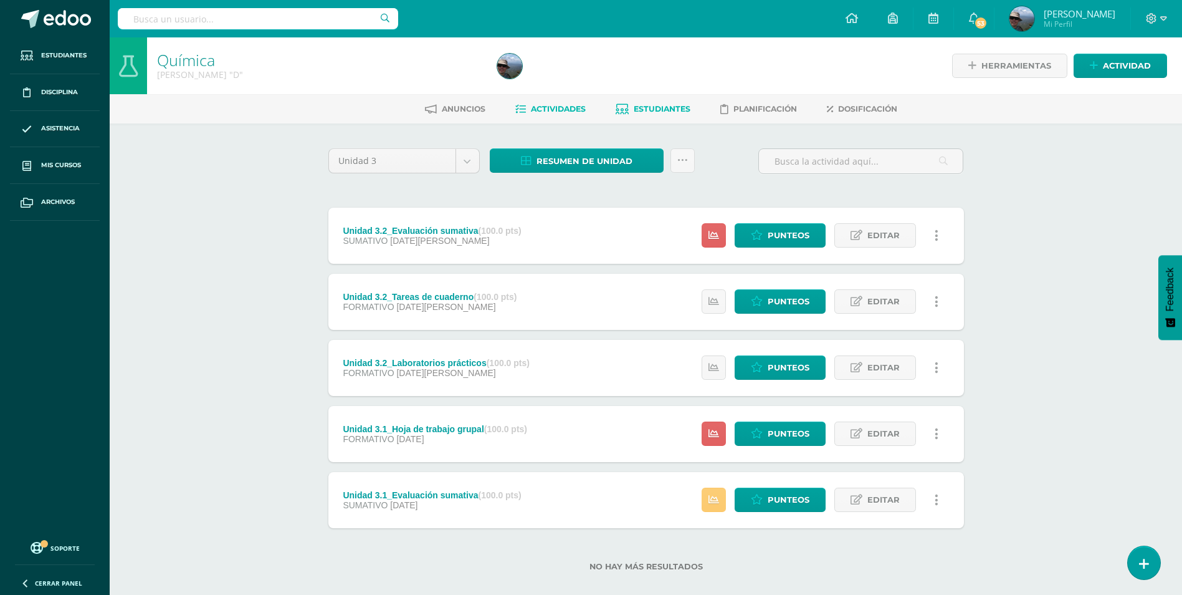
click at [640, 112] on span "Estudiantes" at bounding box center [662, 108] width 57 height 9
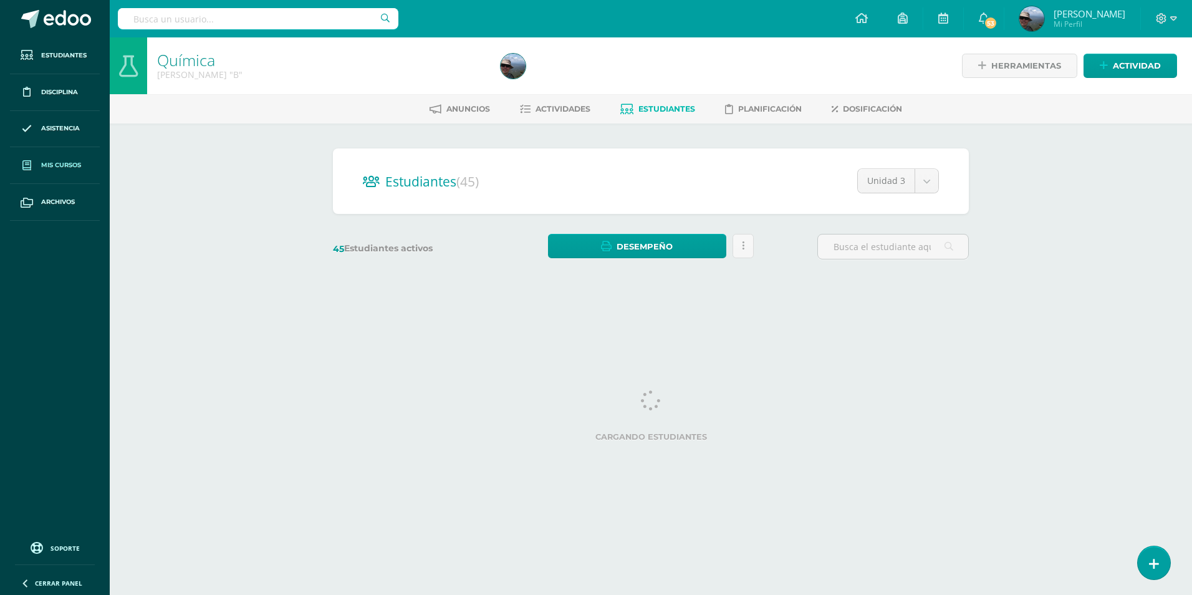
click at [77, 169] on span "Mis cursos" at bounding box center [61, 165] width 40 height 10
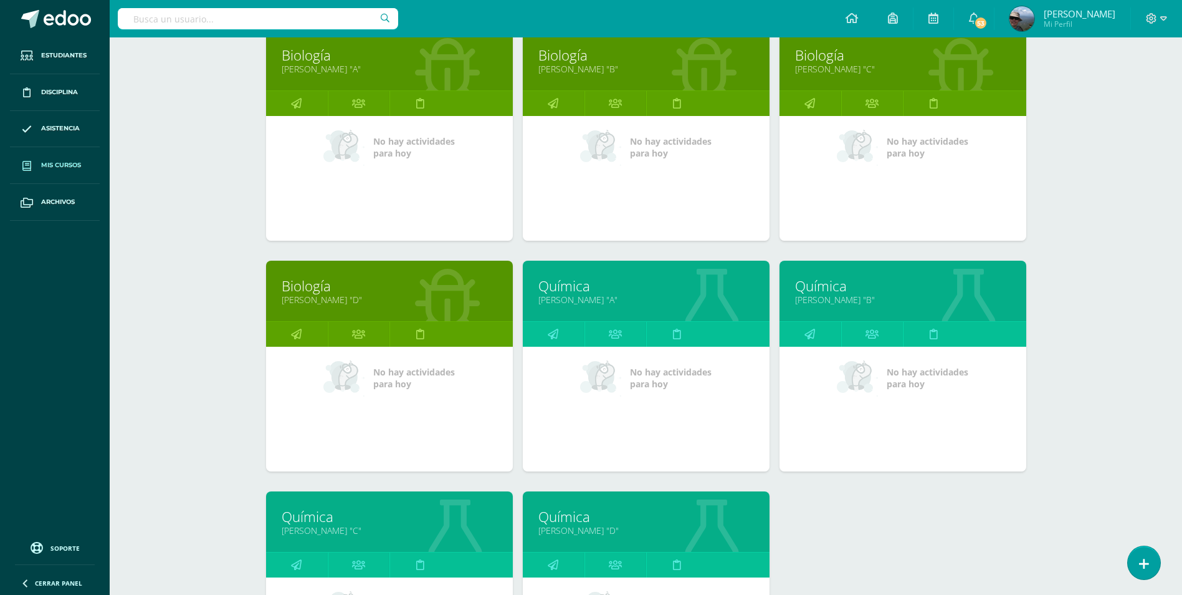
scroll to position [374, 0]
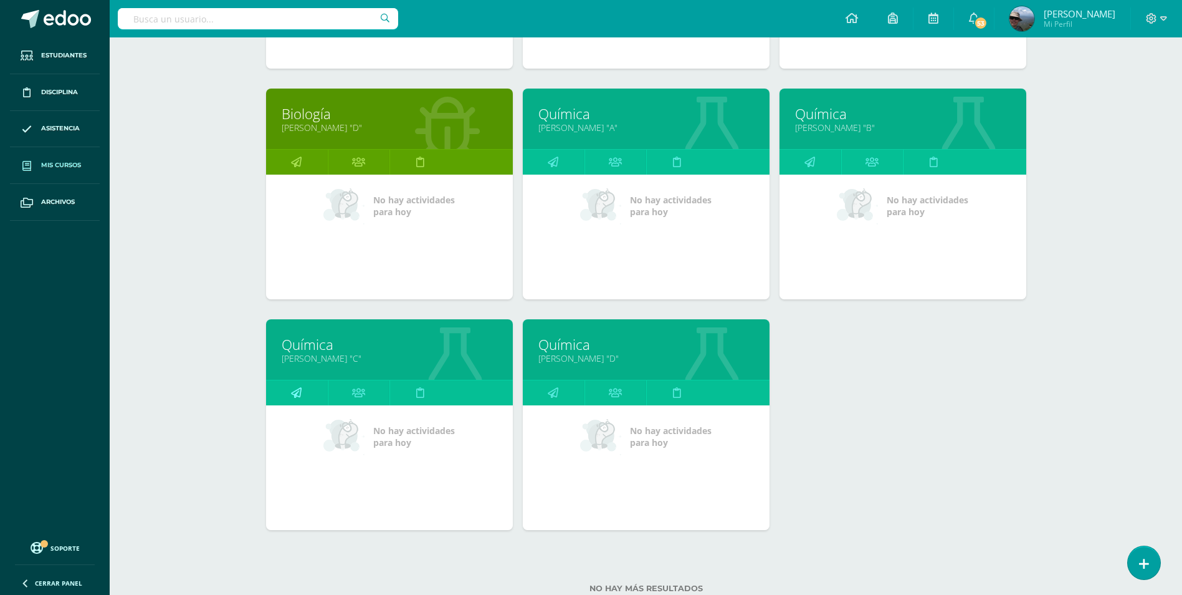
click at [292, 388] on icon at bounding box center [296, 392] width 11 height 24
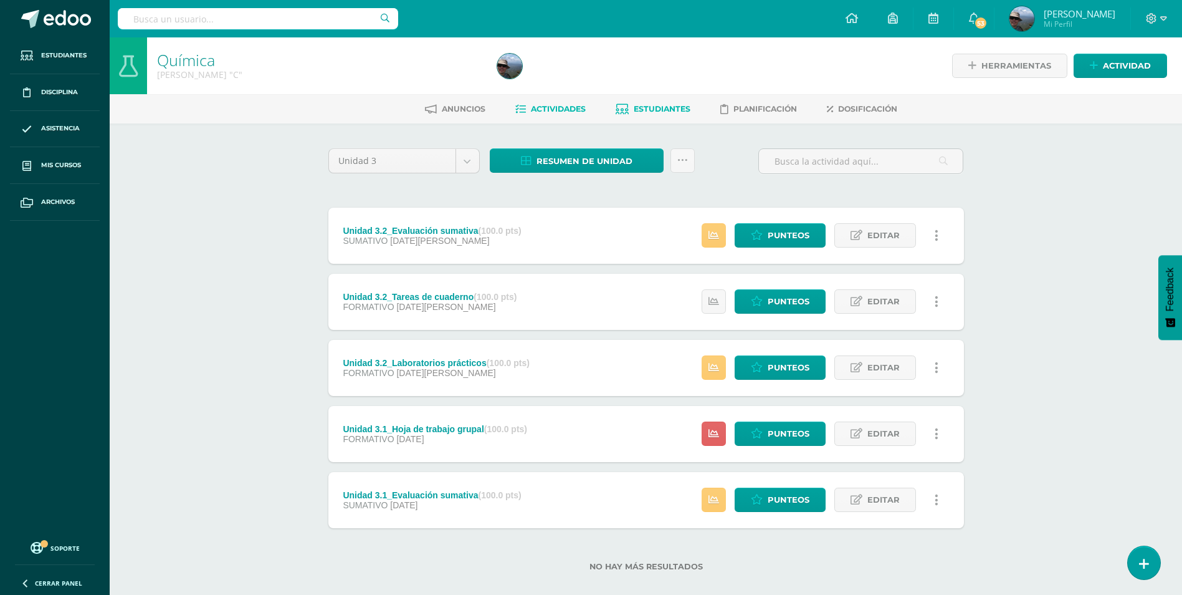
click at [660, 112] on span "Estudiantes" at bounding box center [662, 108] width 57 height 9
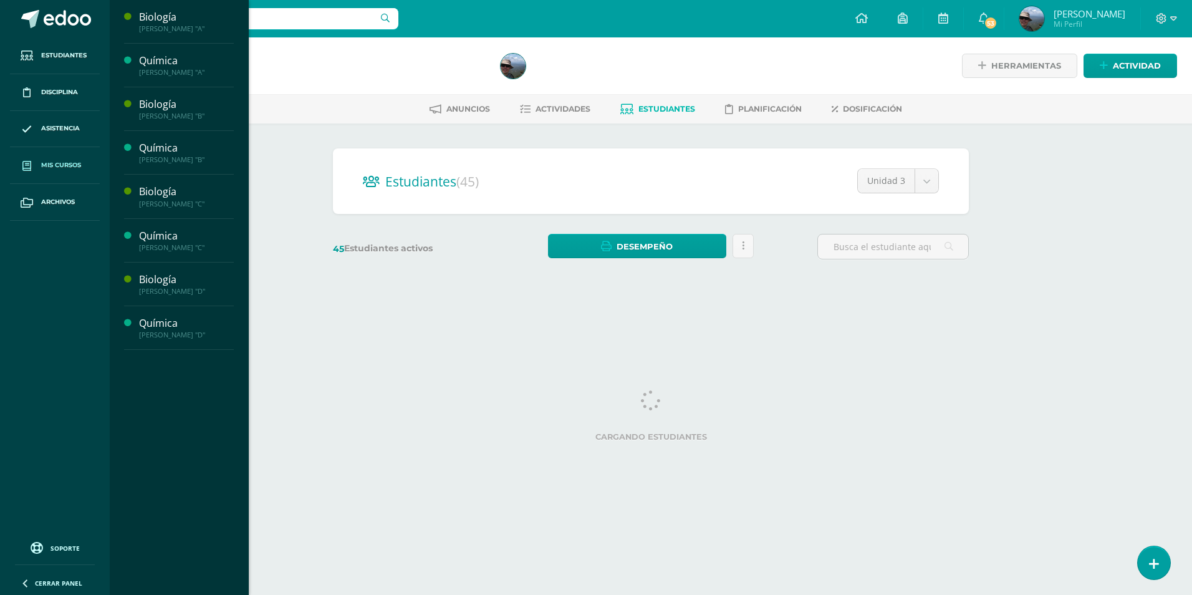
click at [45, 161] on span "Mis cursos" at bounding box center [61, 165] width 40 height 10
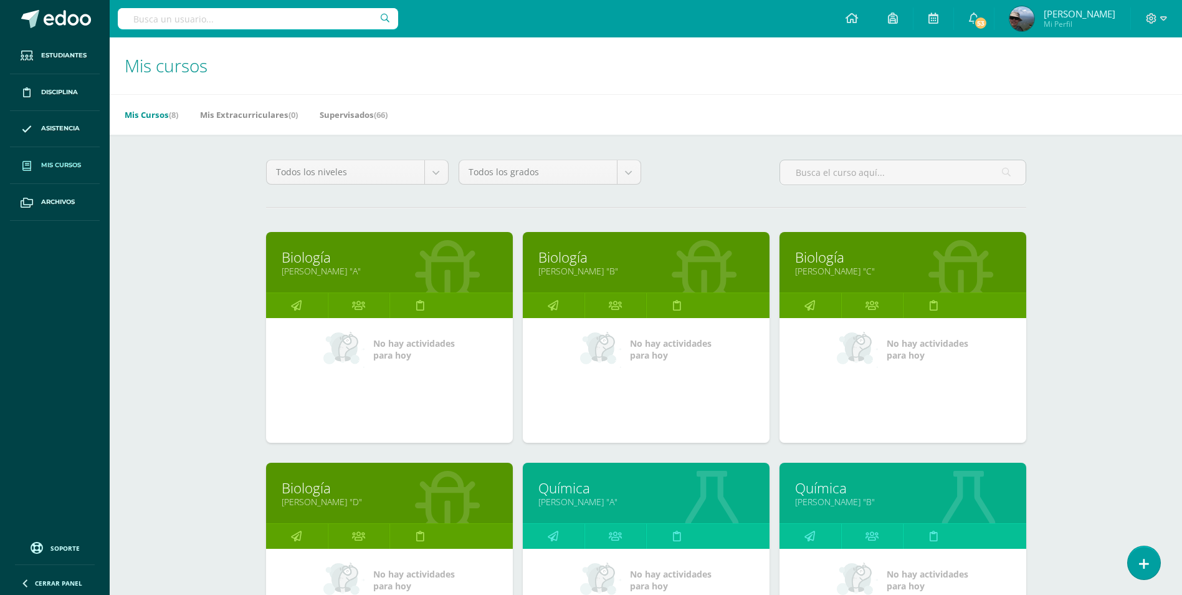
scroll to position [249, 0]
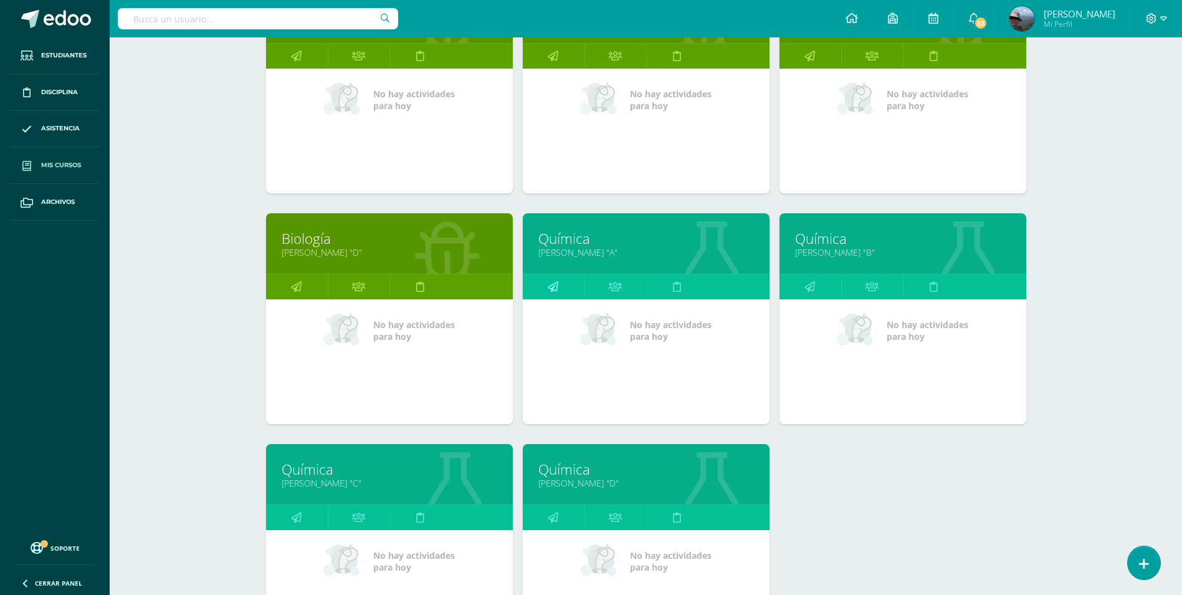
click at [552, 293] on icon at bounding box center [553, 286] width 11 height 24
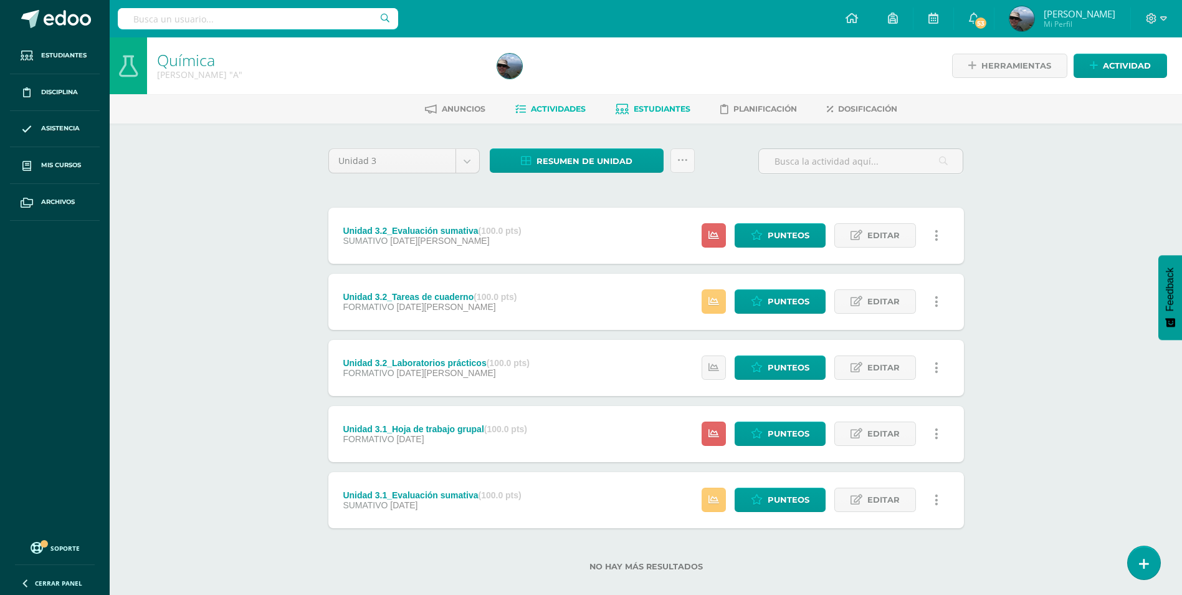
click at [664, 113] on span "Estudiantes" at bounding box center [662, 108] width 57 height 9
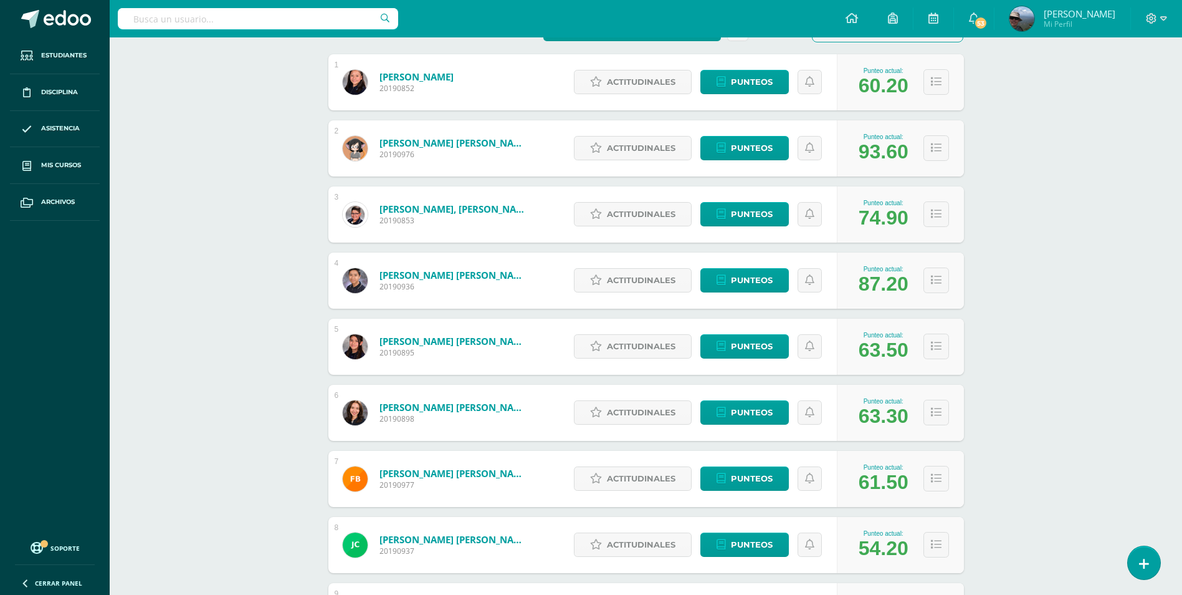
scroll to position [406, 0]
